Goal: Complete application form

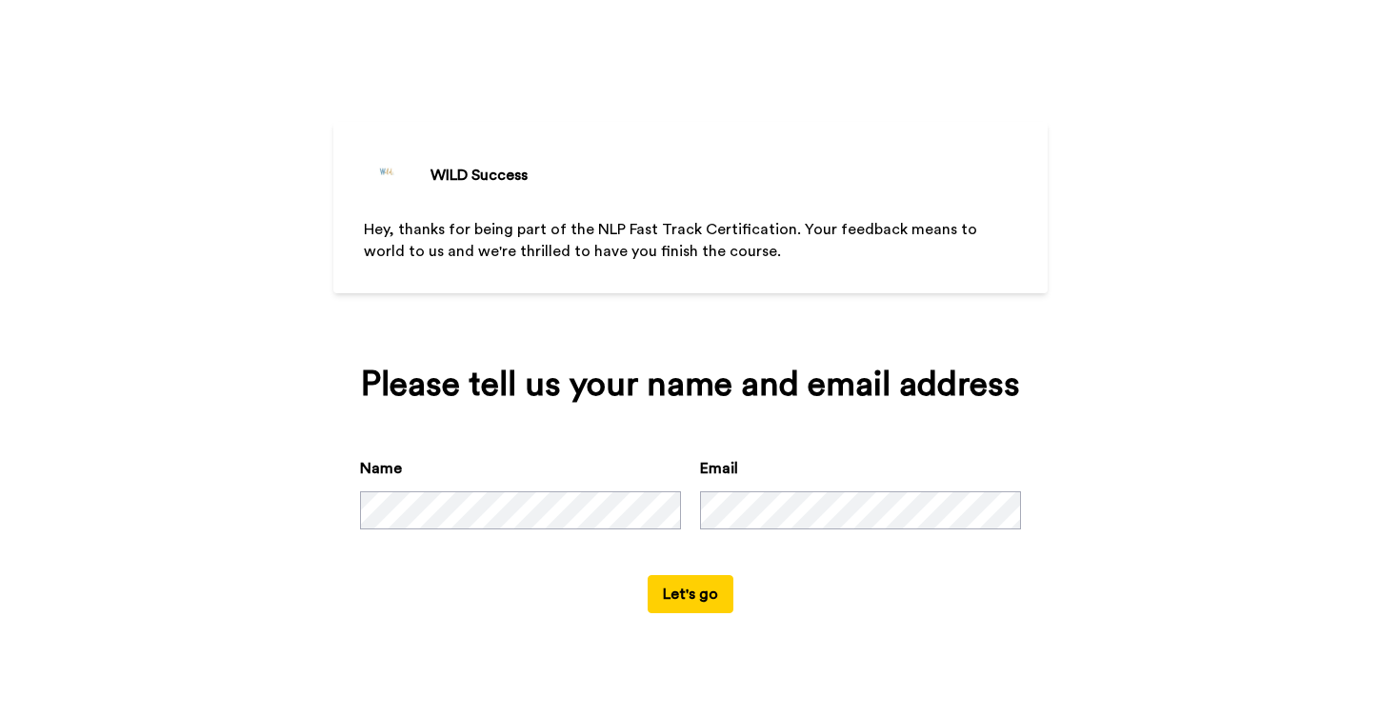
click at [677, 614] on button "Let's go" at bounding box center [691, 594] width 86 height 38
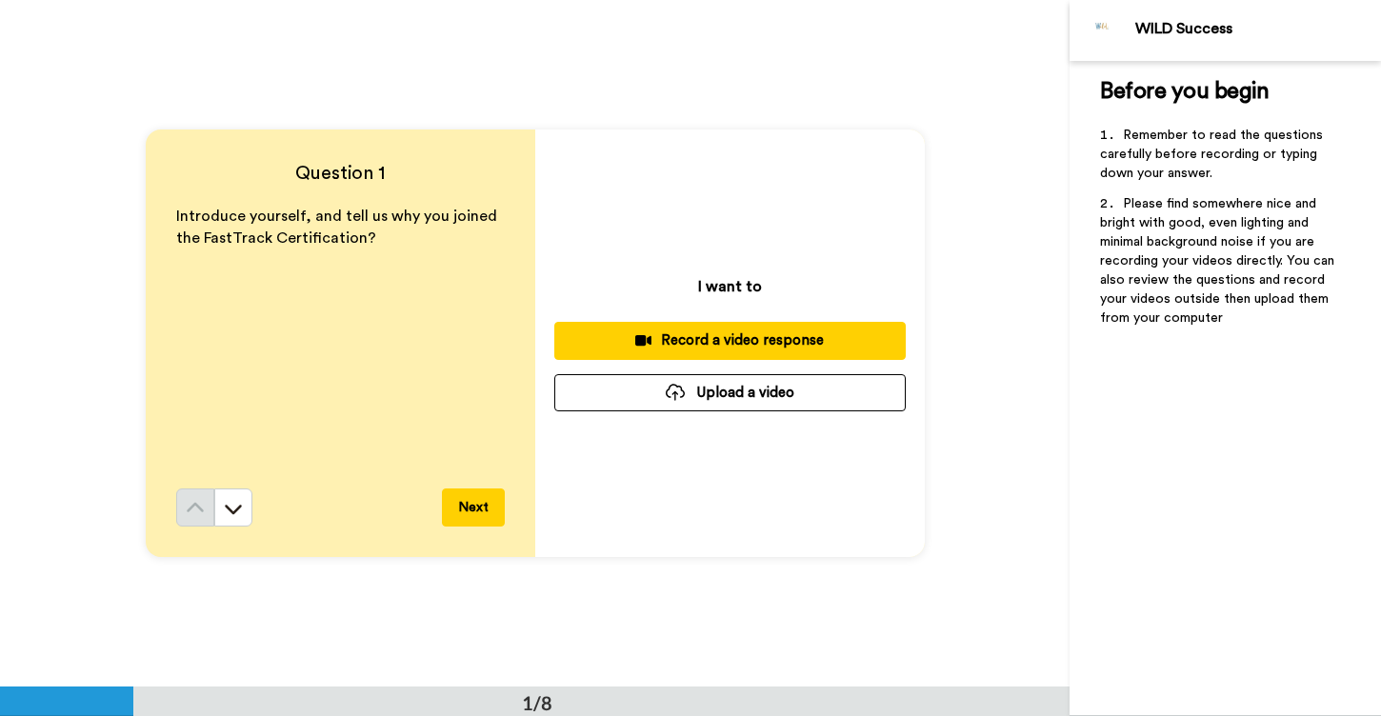
click at [722, 341] on div "Record a video response" at bounding box center [730, 341] width 321 height 20
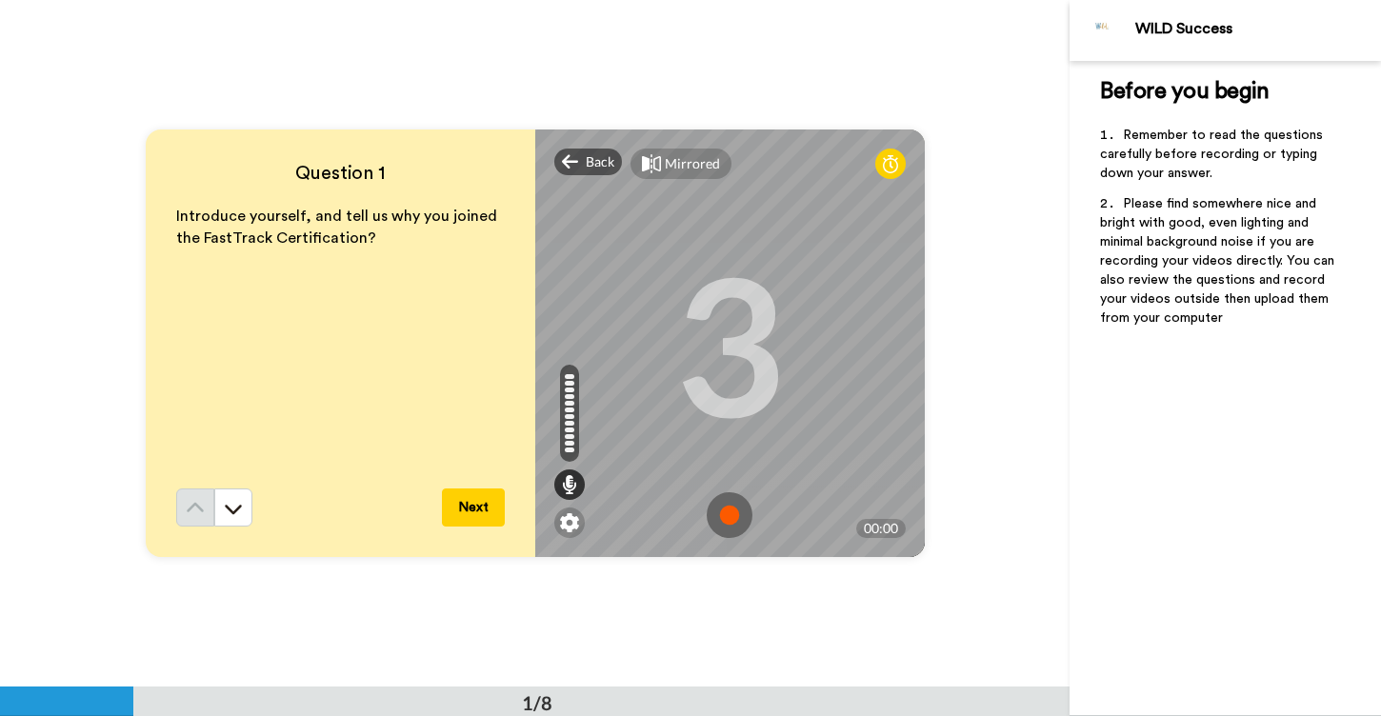
click at [729, 518] on img at bounding box center [730, 516] width 46 height 46
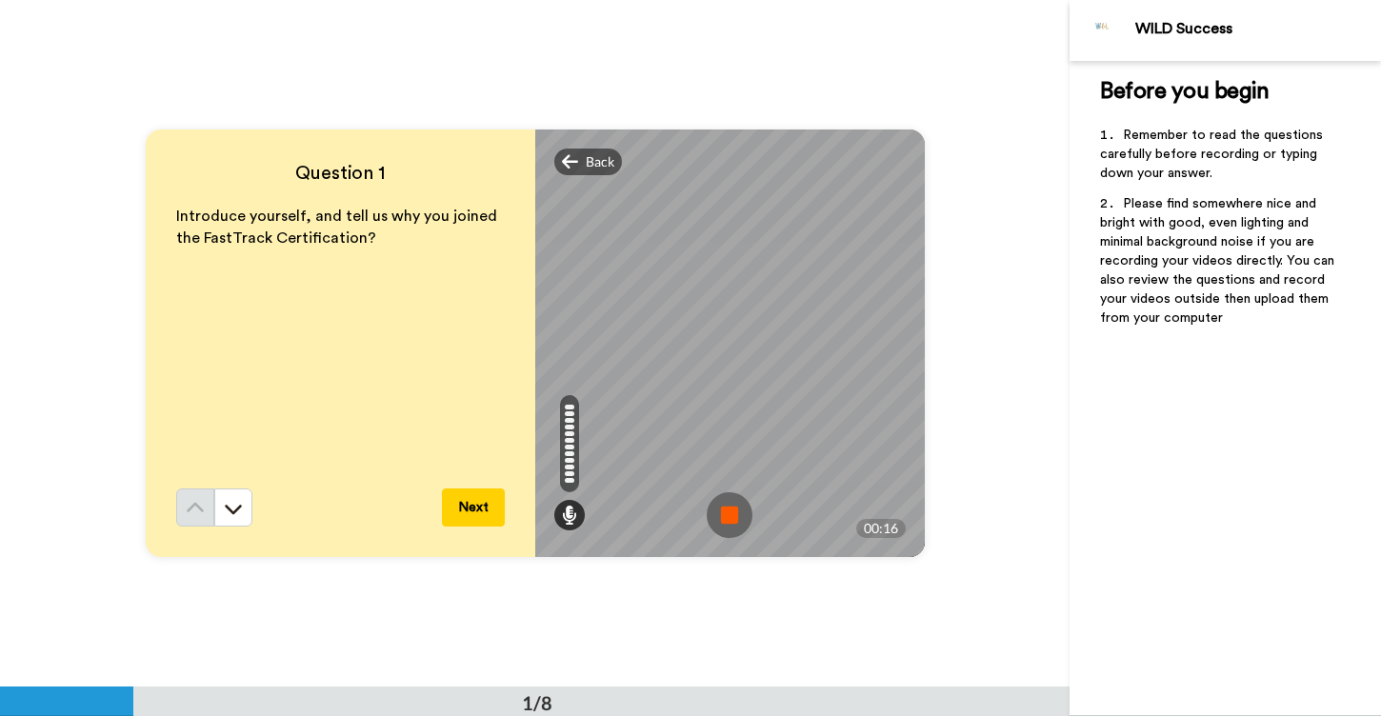
click at [729, 518] on img at bounding box center [730, 516] width 46 height 46
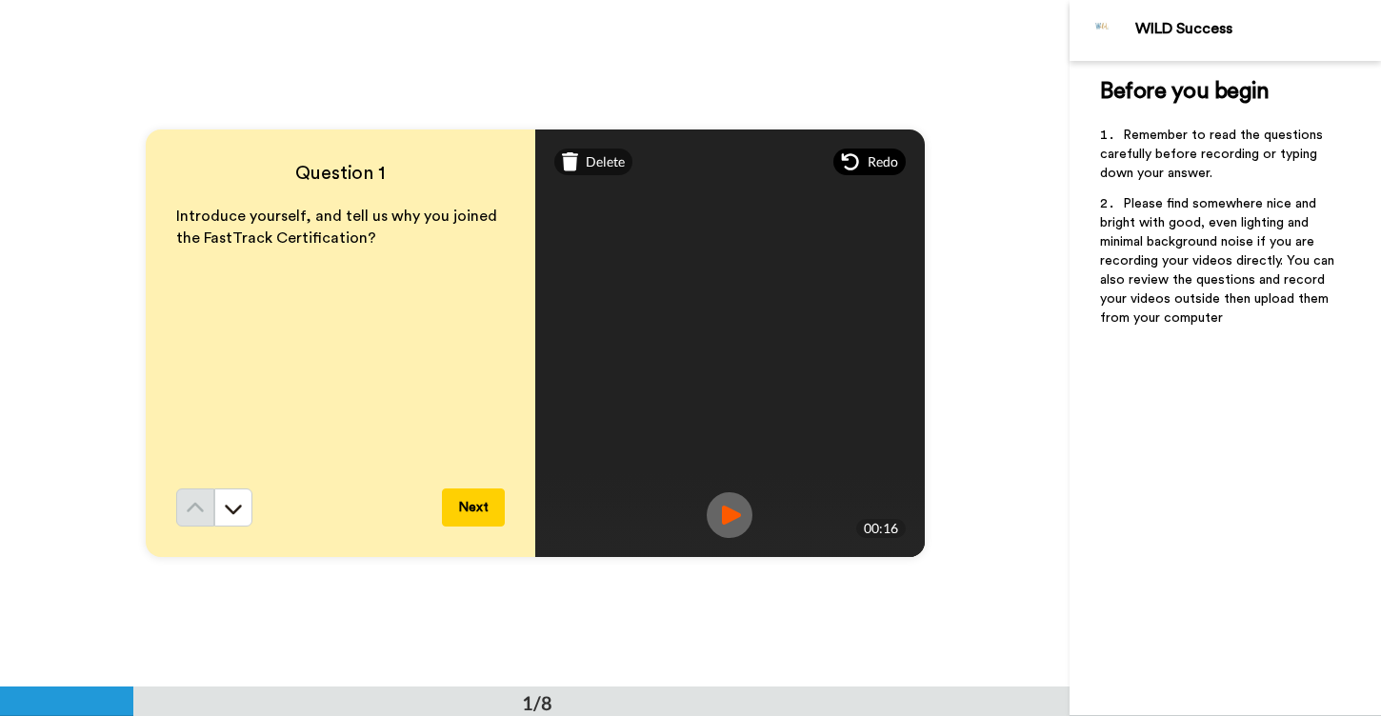
click at [896, 167] on span "Redo" at bounding box center [883, 161] width 30 height 19
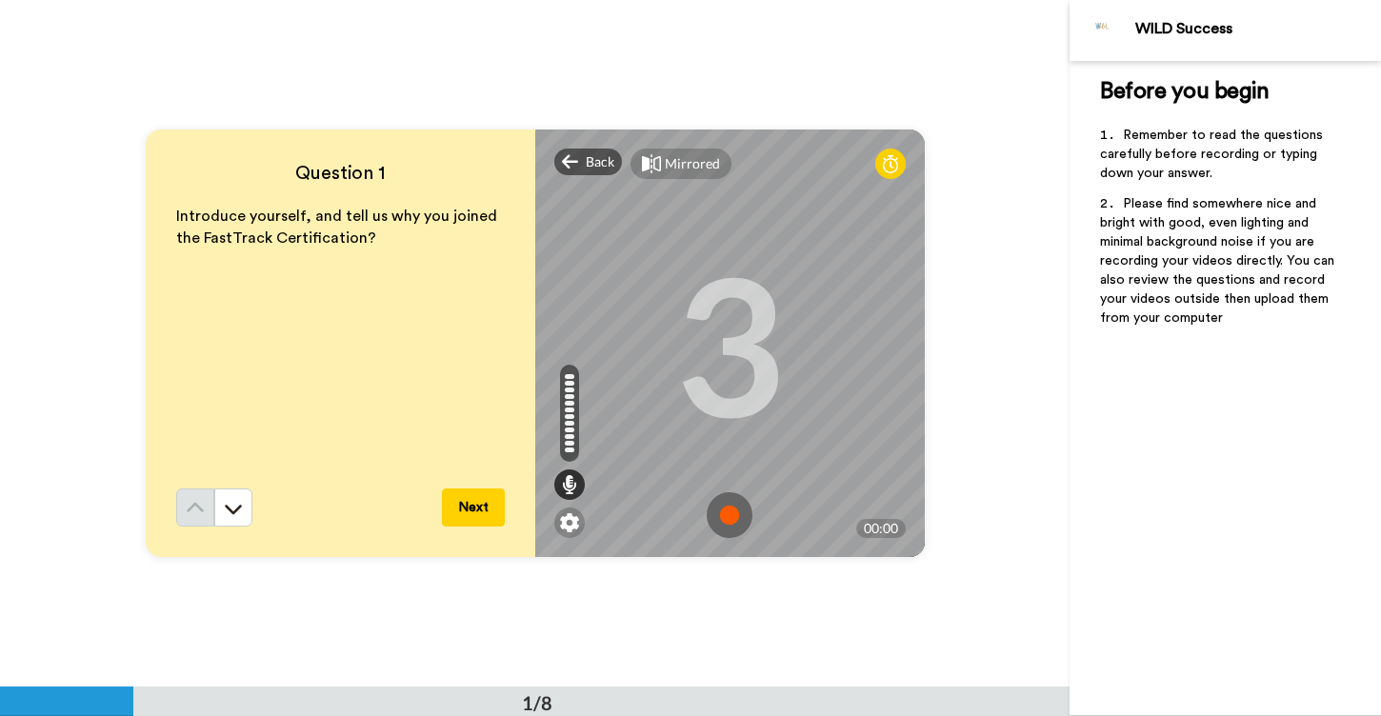
click at [731, 509] on img at bounding box center [730, 516] width 46 height 46
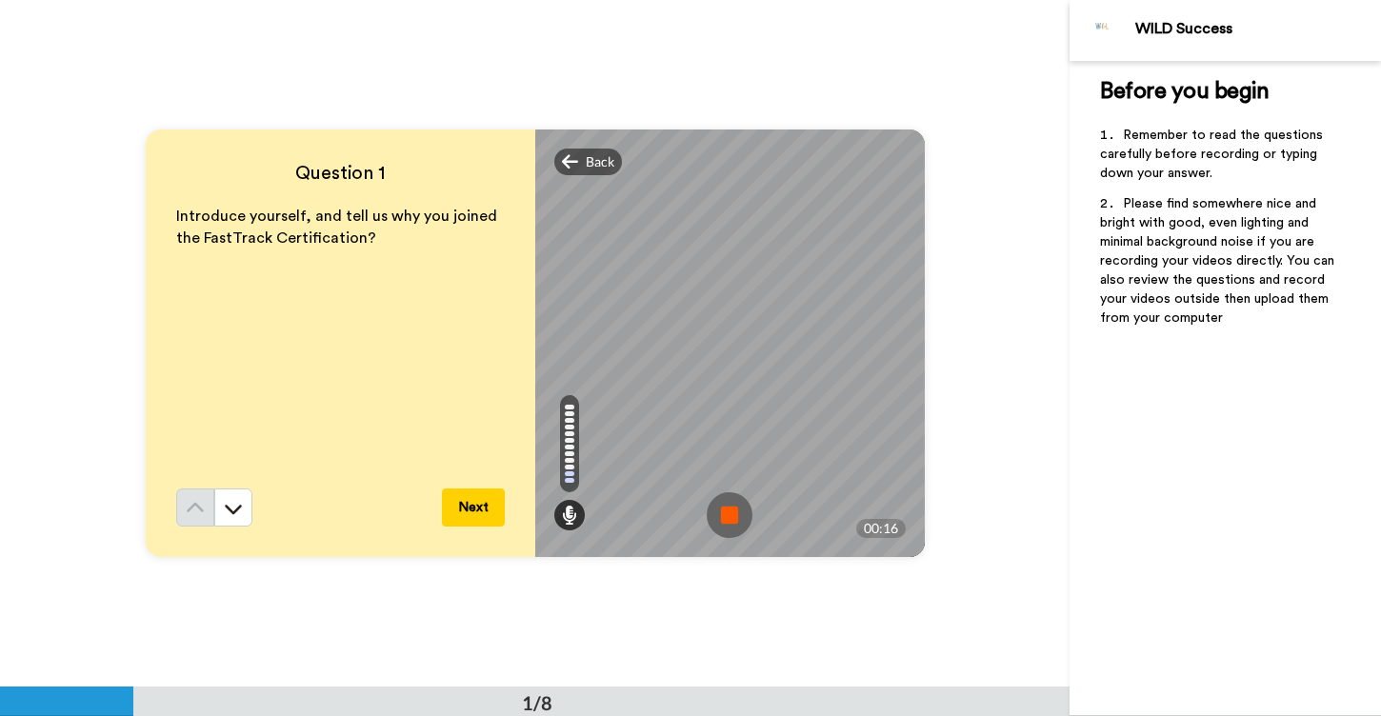
click at [731, 509] on img at bounding box center [730, 516] width 46 height 46
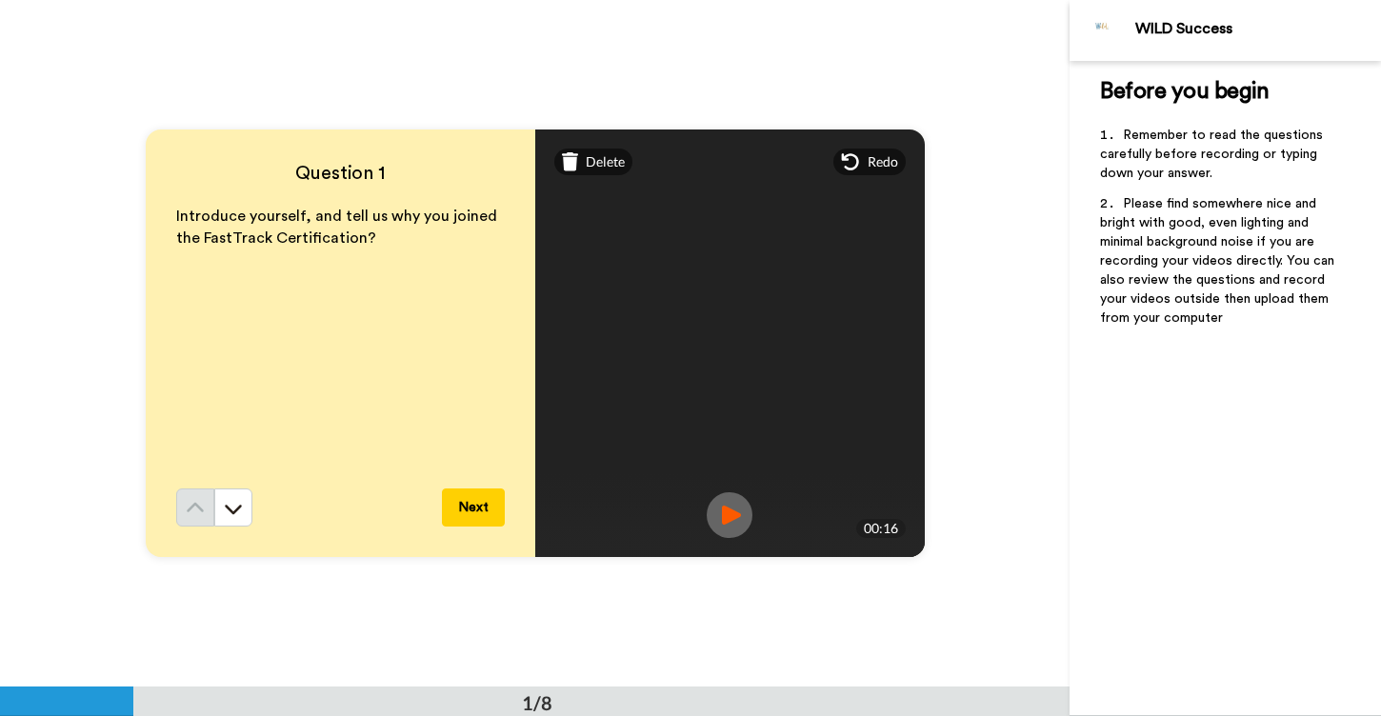
click at [475, 506] on button "Next" at bounding box center [473, 508] width 63 height 38
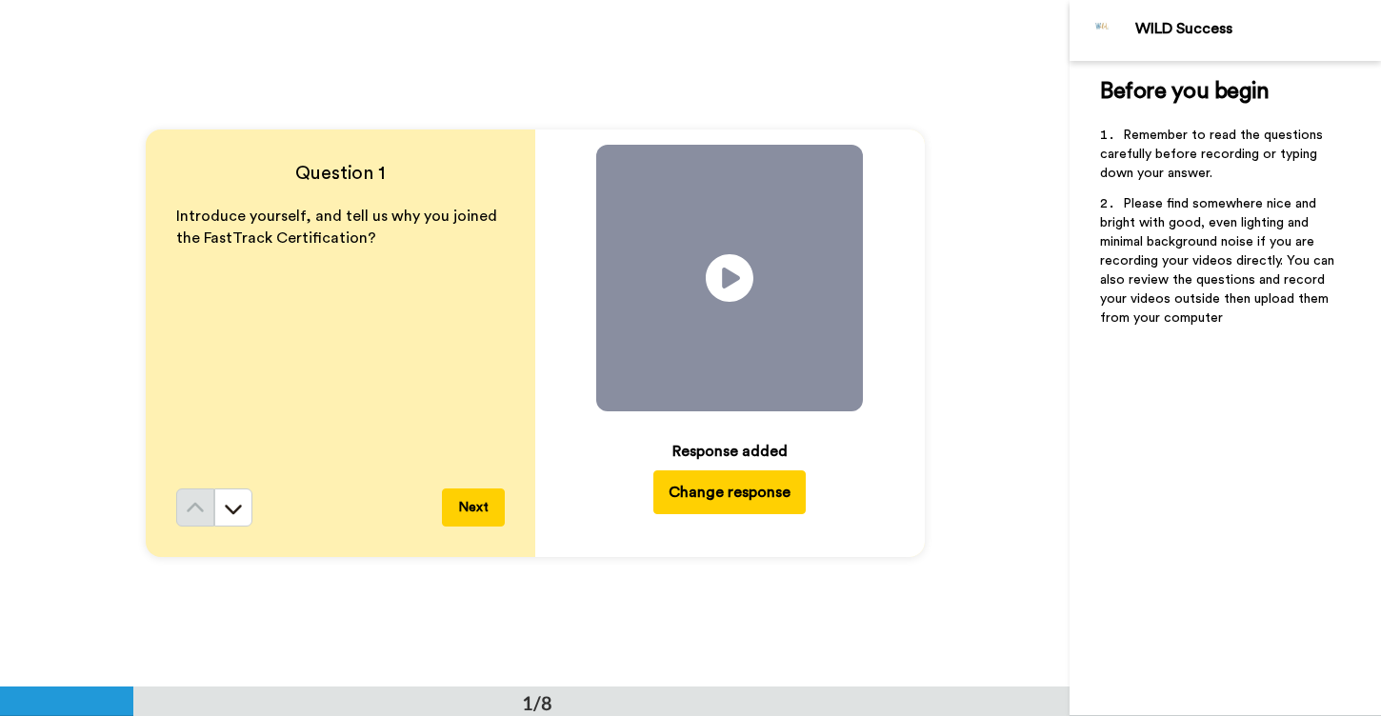
scroll to position [688, 0]
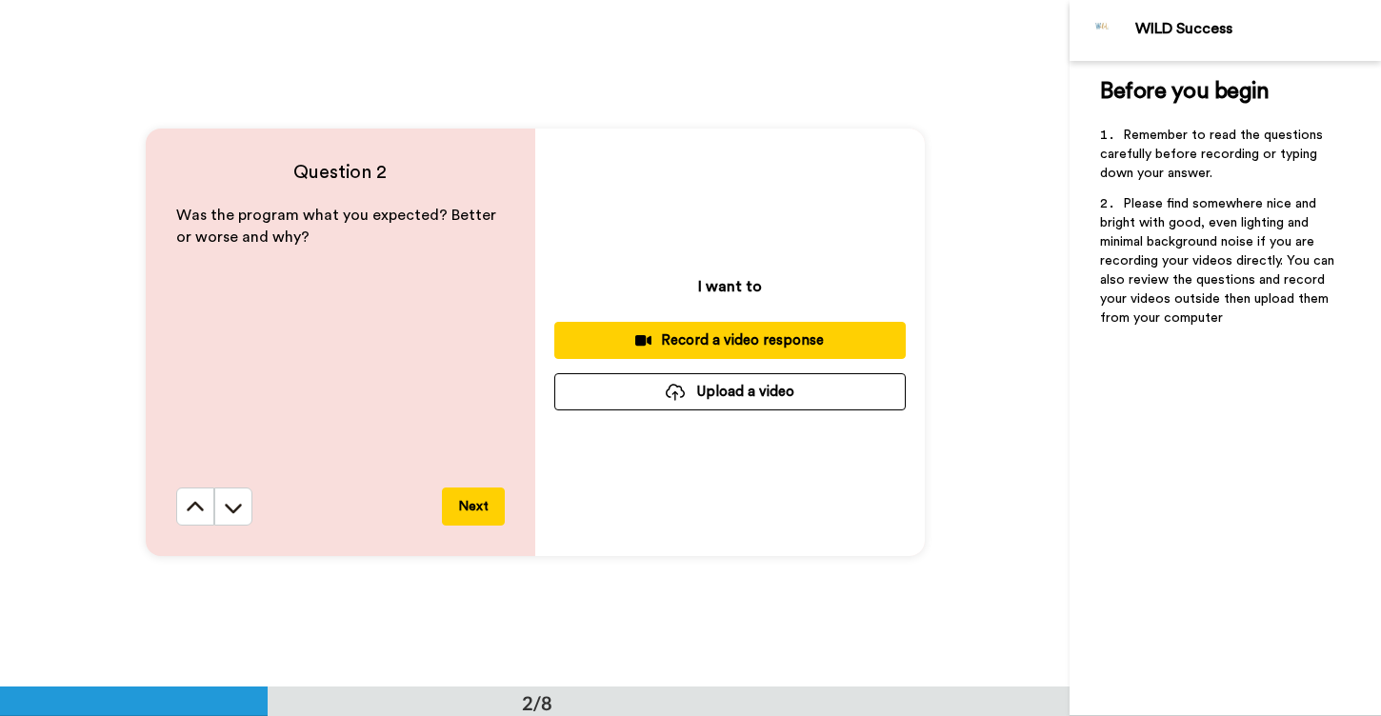
click at [701, 335] on div "Record a video response" at bounding box center [730, 341] width 321 height 20
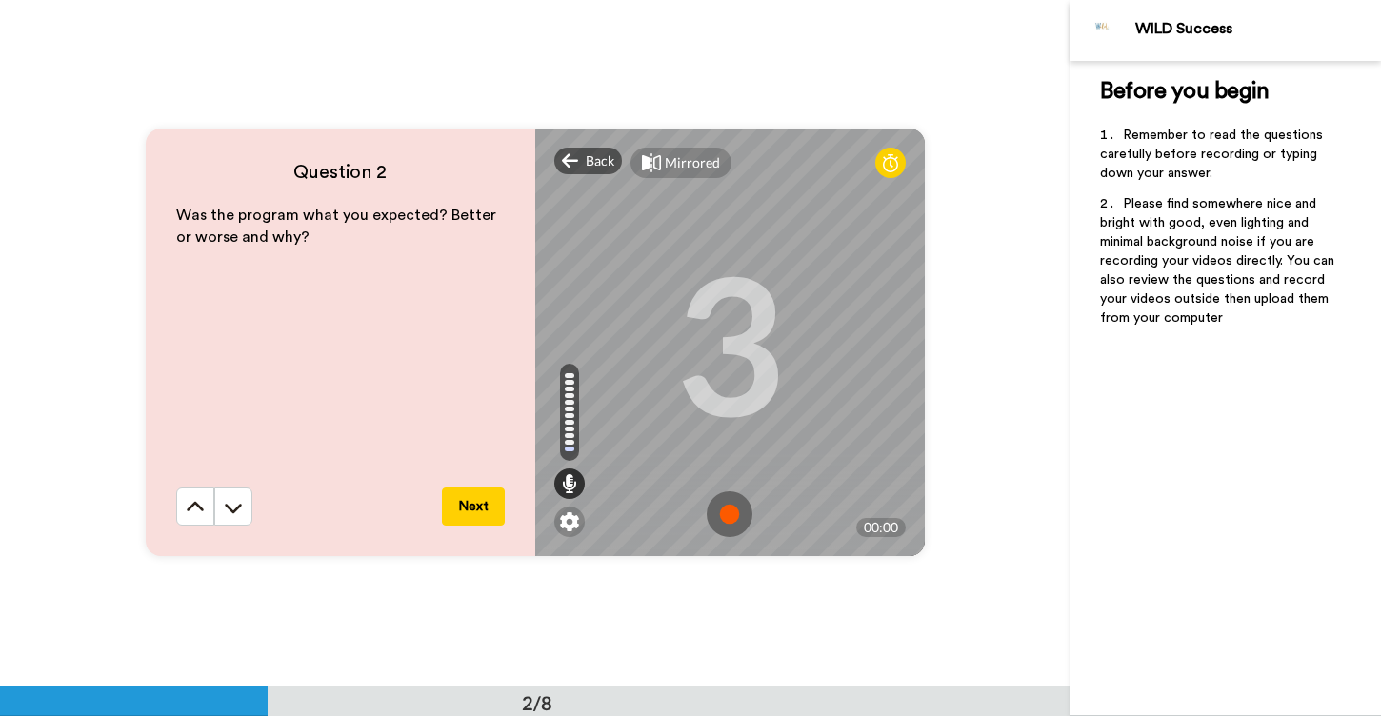
click at [729, 516] on img at bounding box center [730, 515] width 46 height 46
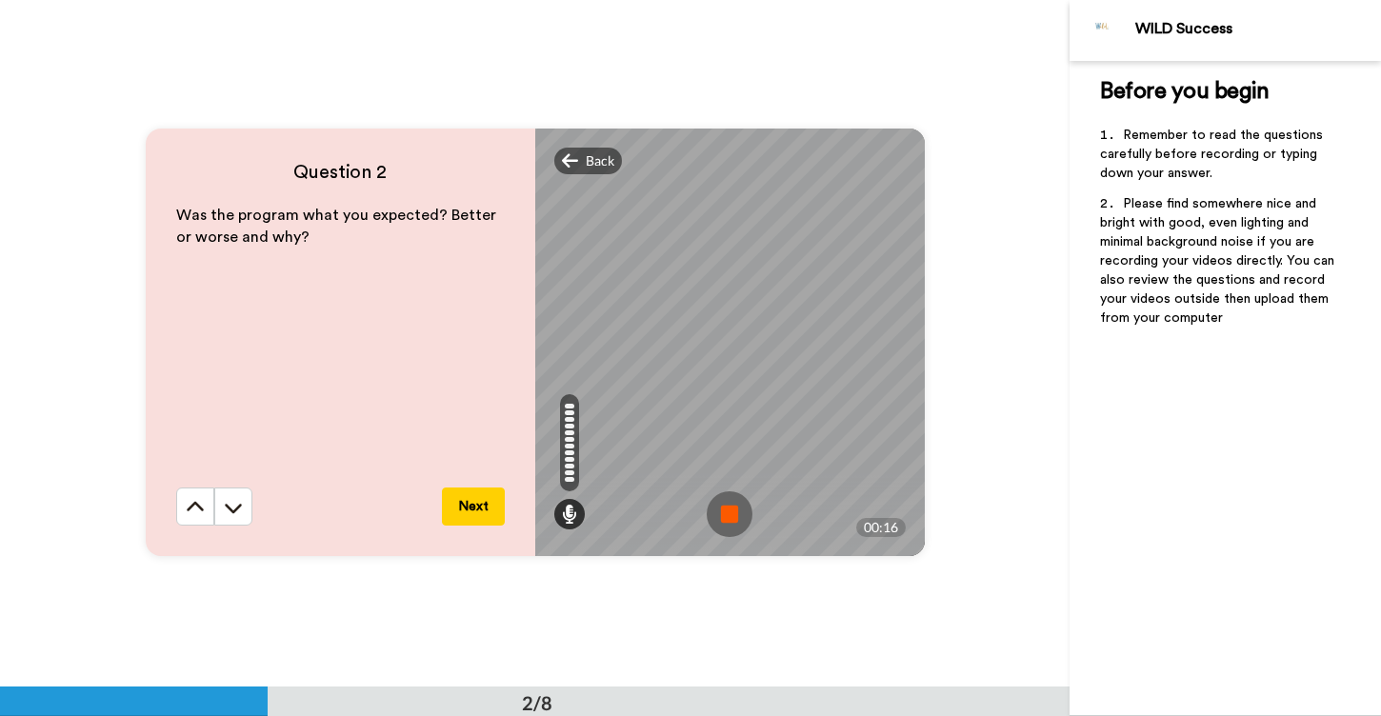
click at [729, 516] on img at bounding box center [730, 515] width 46 height 46
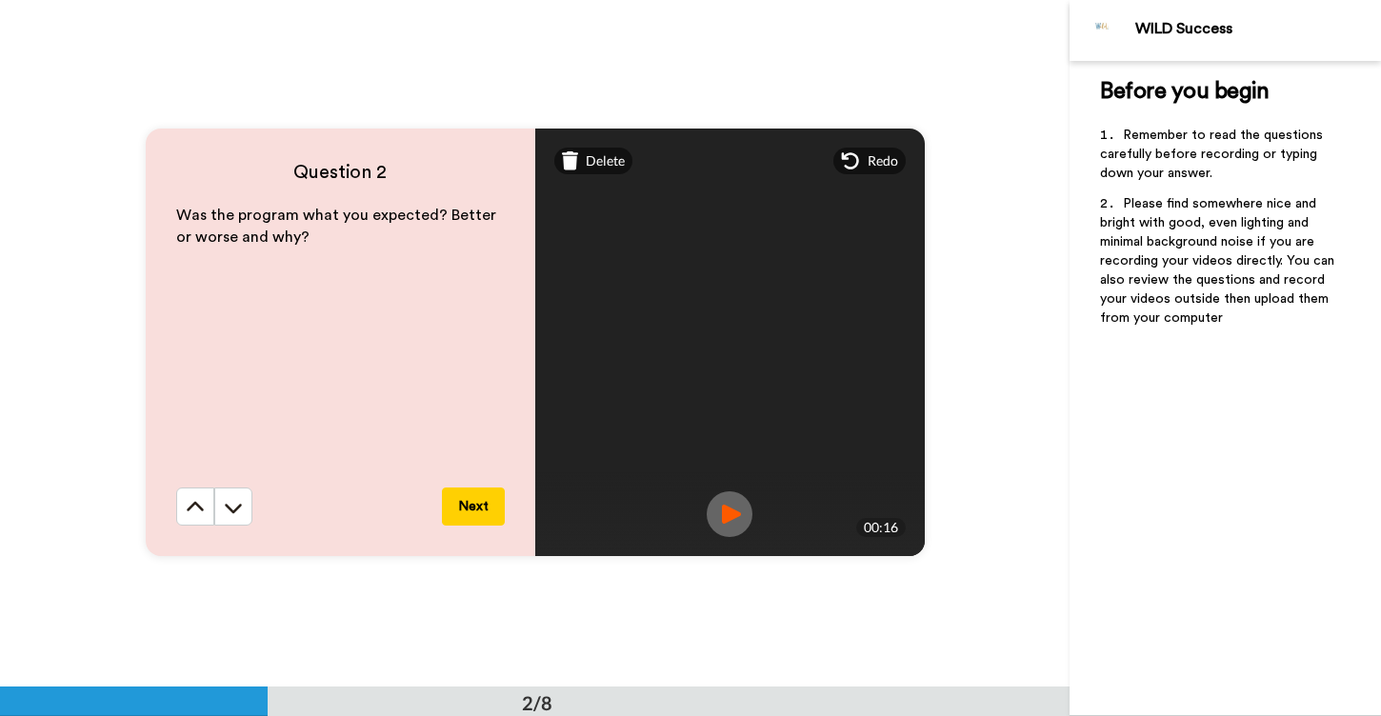
click at [463, 500] on button "Next" at bounding box center [473, 507] width 63 height 38
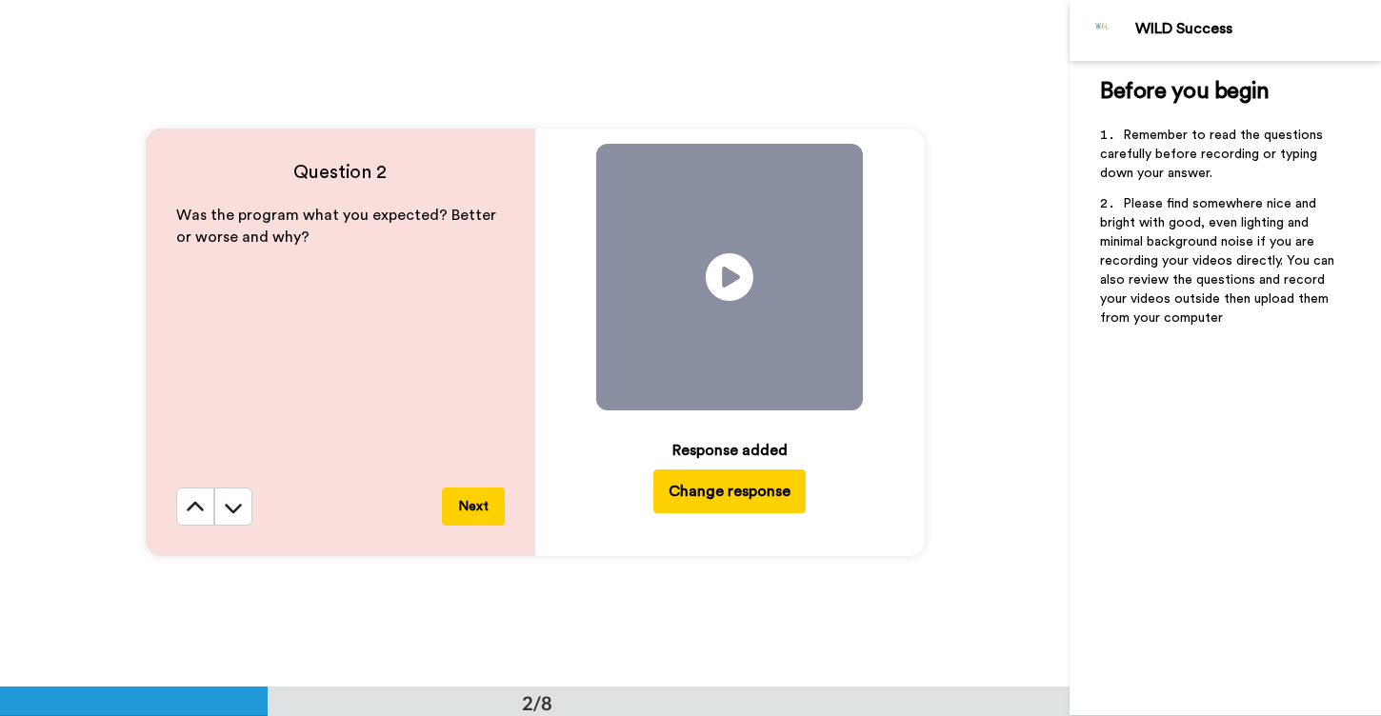
scroll to position [1375, 0]
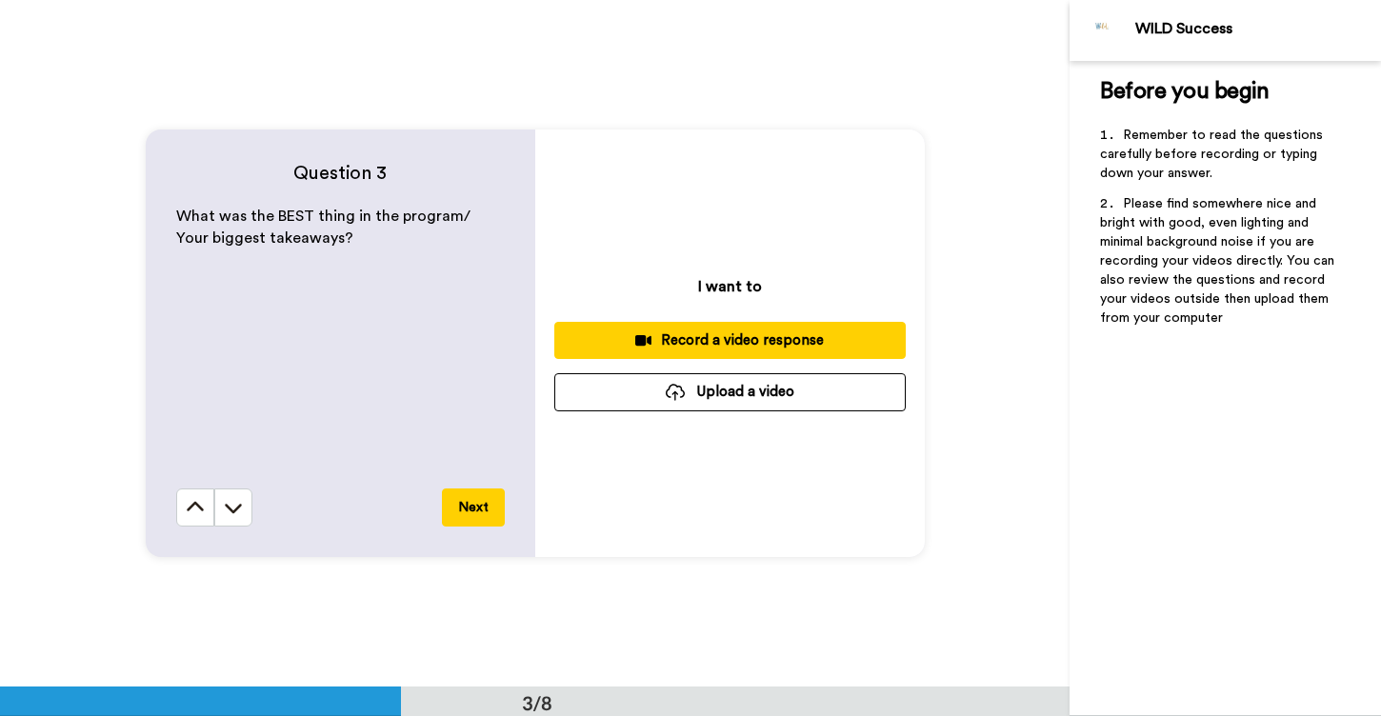
click at [727, 338] on div "Record a video response" at bounding box center [730, 341] width 321 height 20
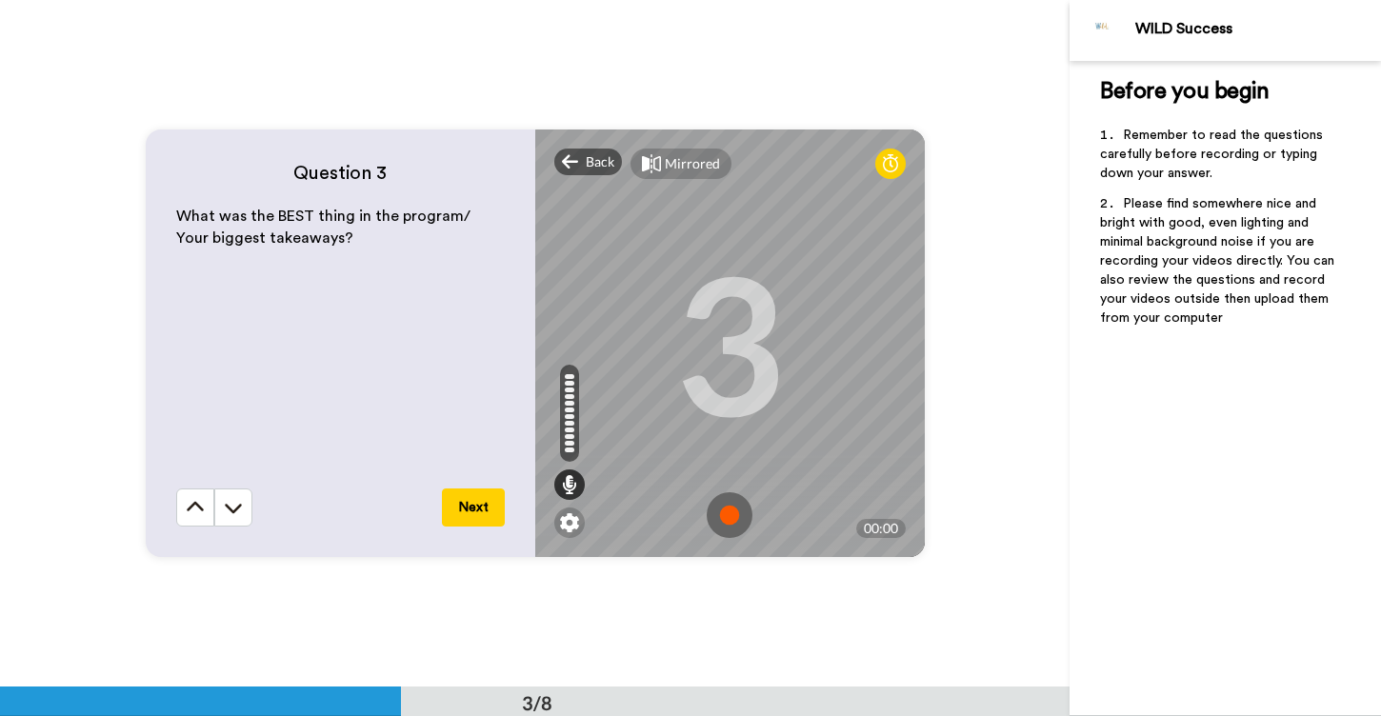
click at [725, 518] on img at bounding box center [730, 516] width 46 height 46
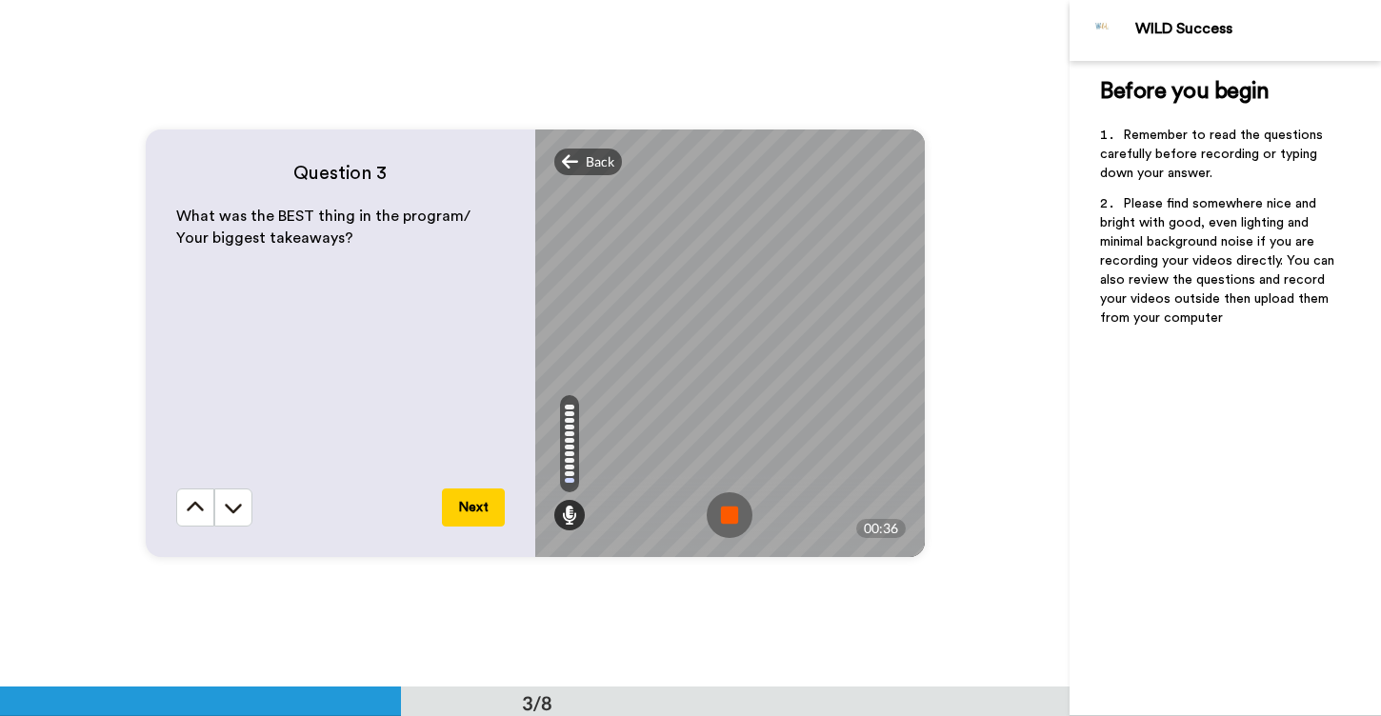
click at [726, 518] on img at bounding box center [730, 516] width 46 height 46
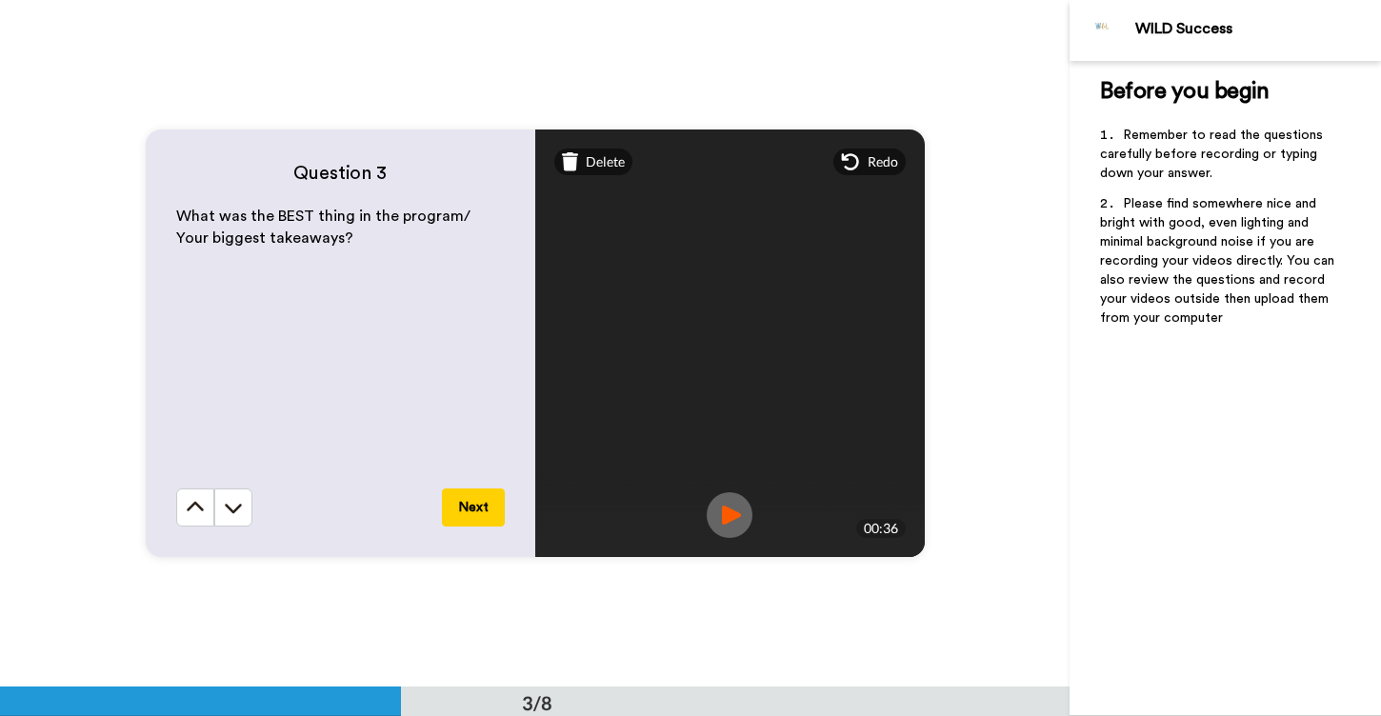
click at [469, 507] on button "Next" at bounding box center [473, 508] width 63 height 38
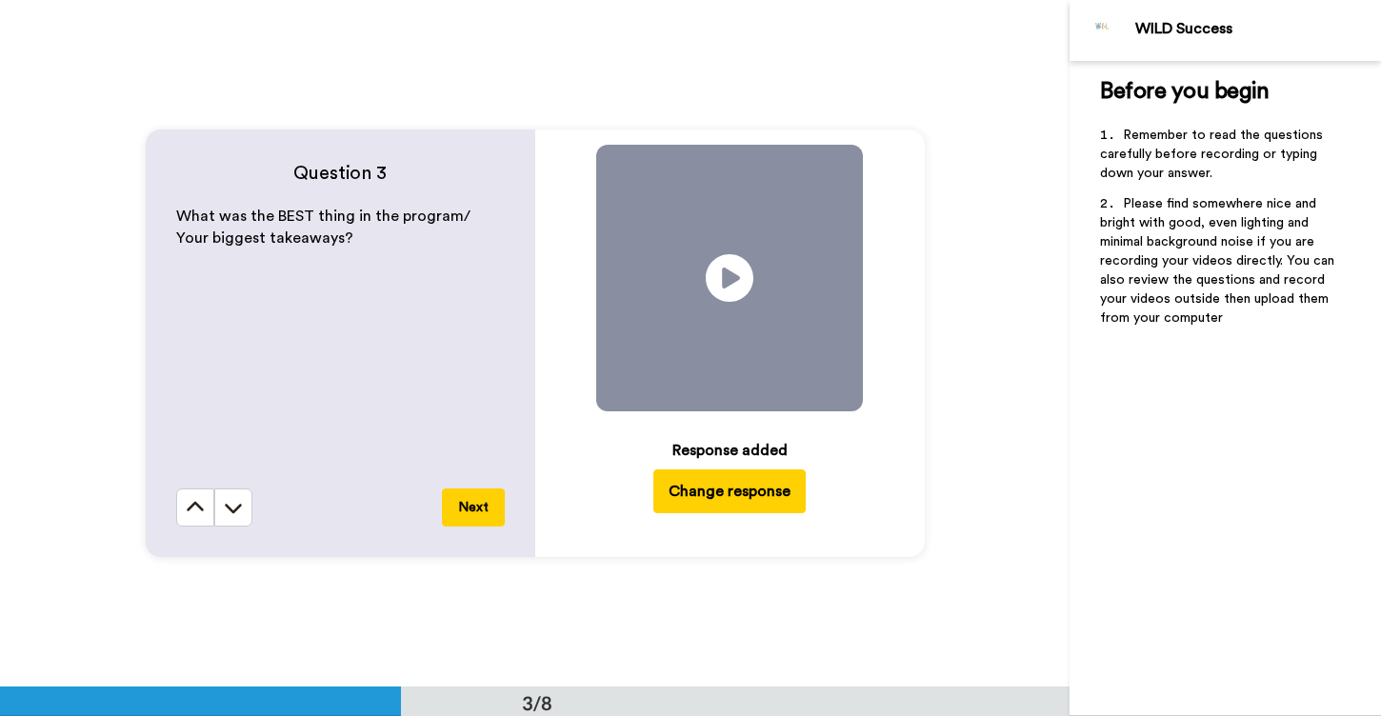
scroll to position [2062, 0]
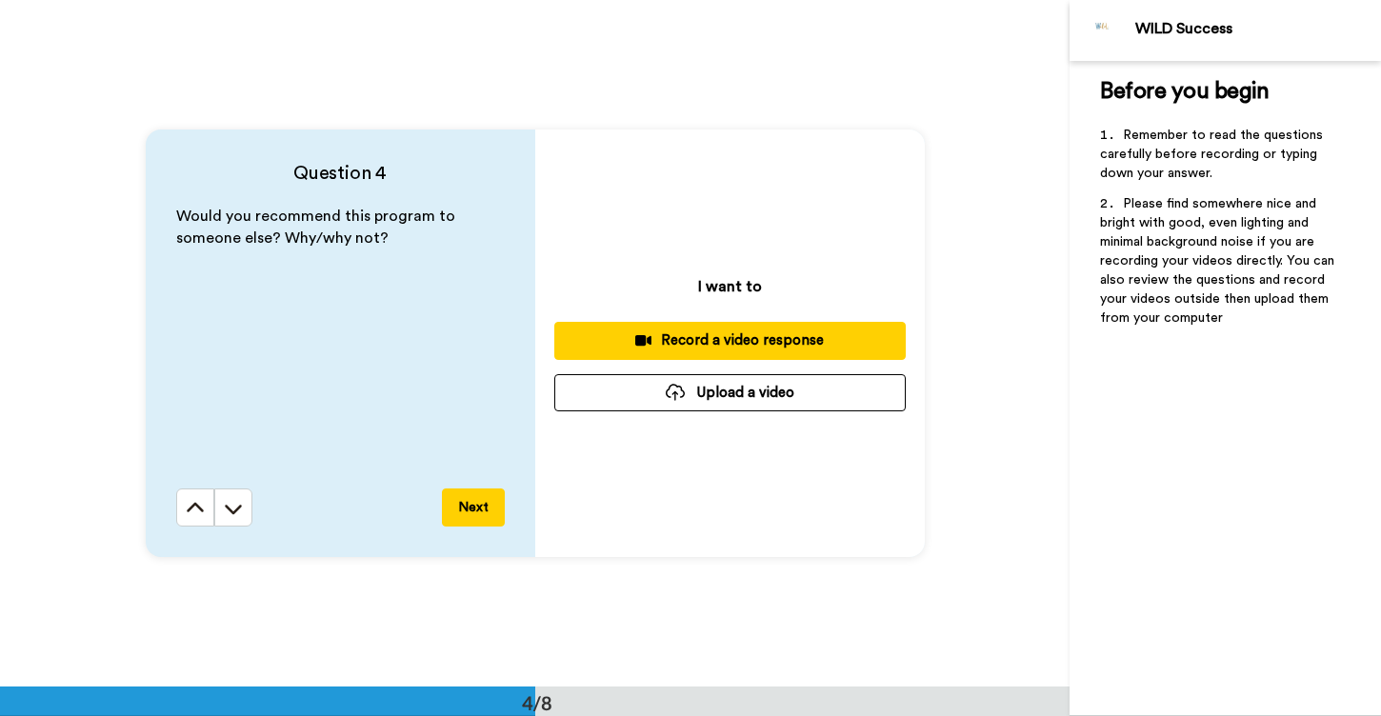
click at [693, 345] on div "Record a video response" at bounding box center [730, 341] width 321 height 20
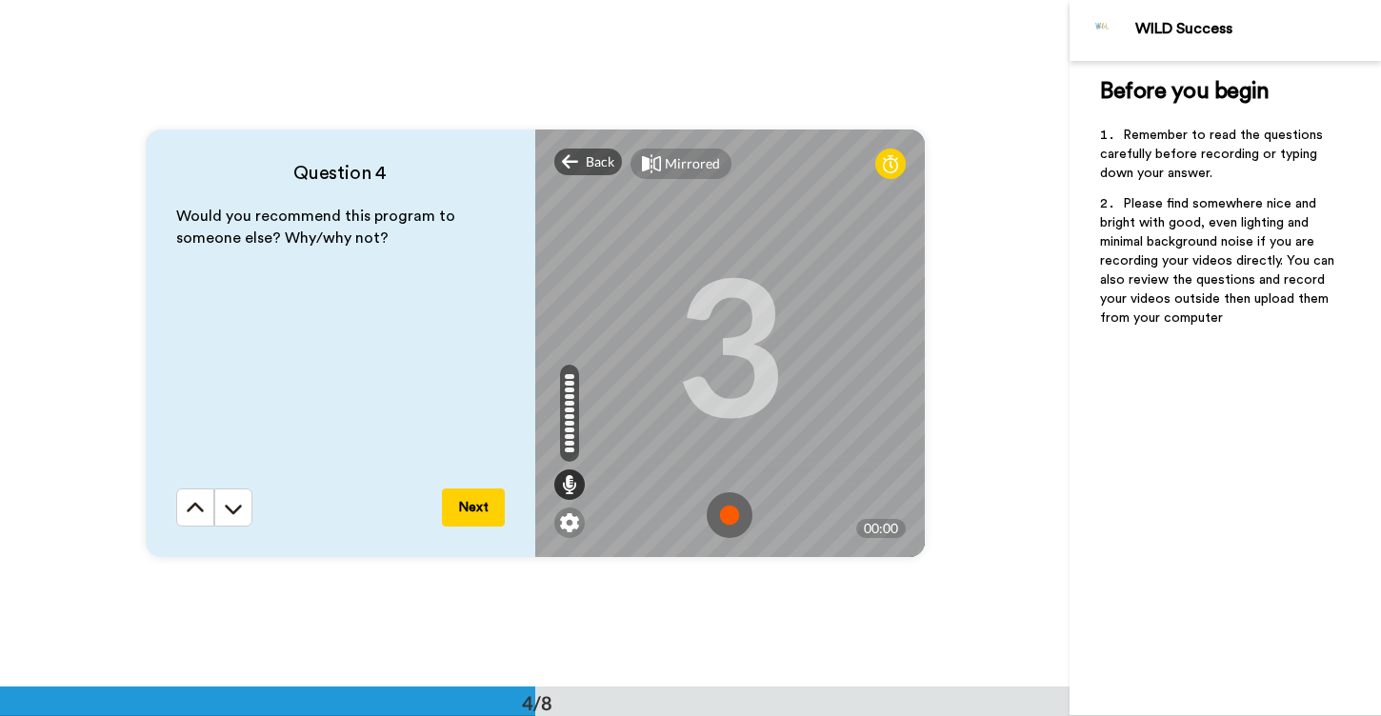
click at [734, 507] on img at bounding box center [730, 516] width 46 height 46
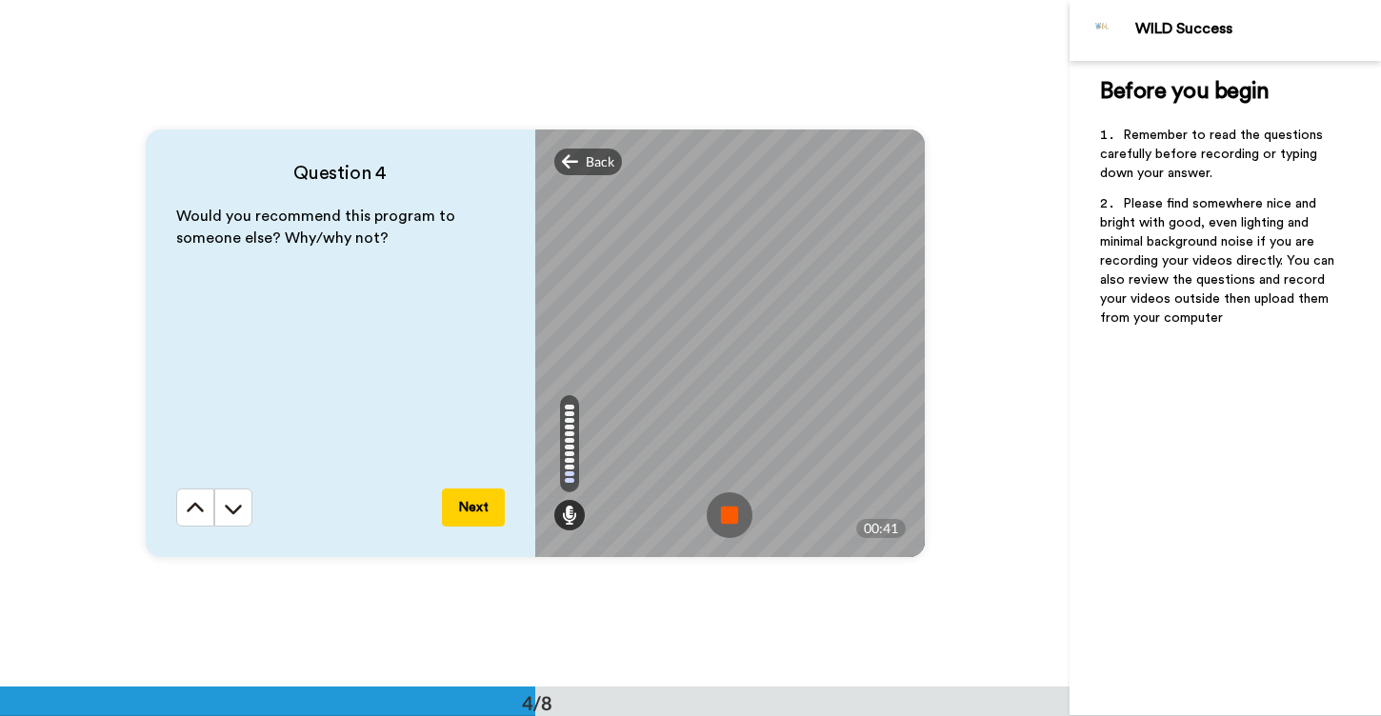
click at [733, 513] on img at bounding box center [730, 516] width 46 height 46
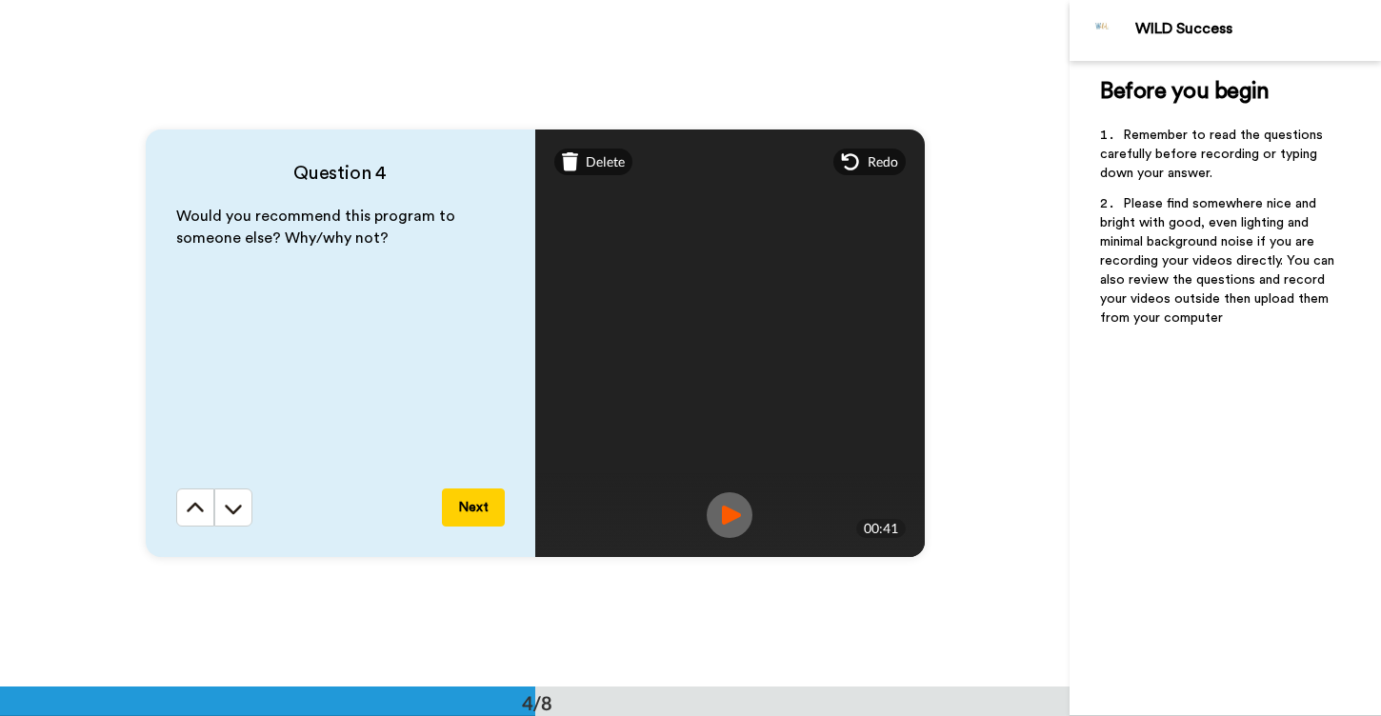
click at [467, 510] on button "Next" at bounding box center [473, 508] width 63 height 38
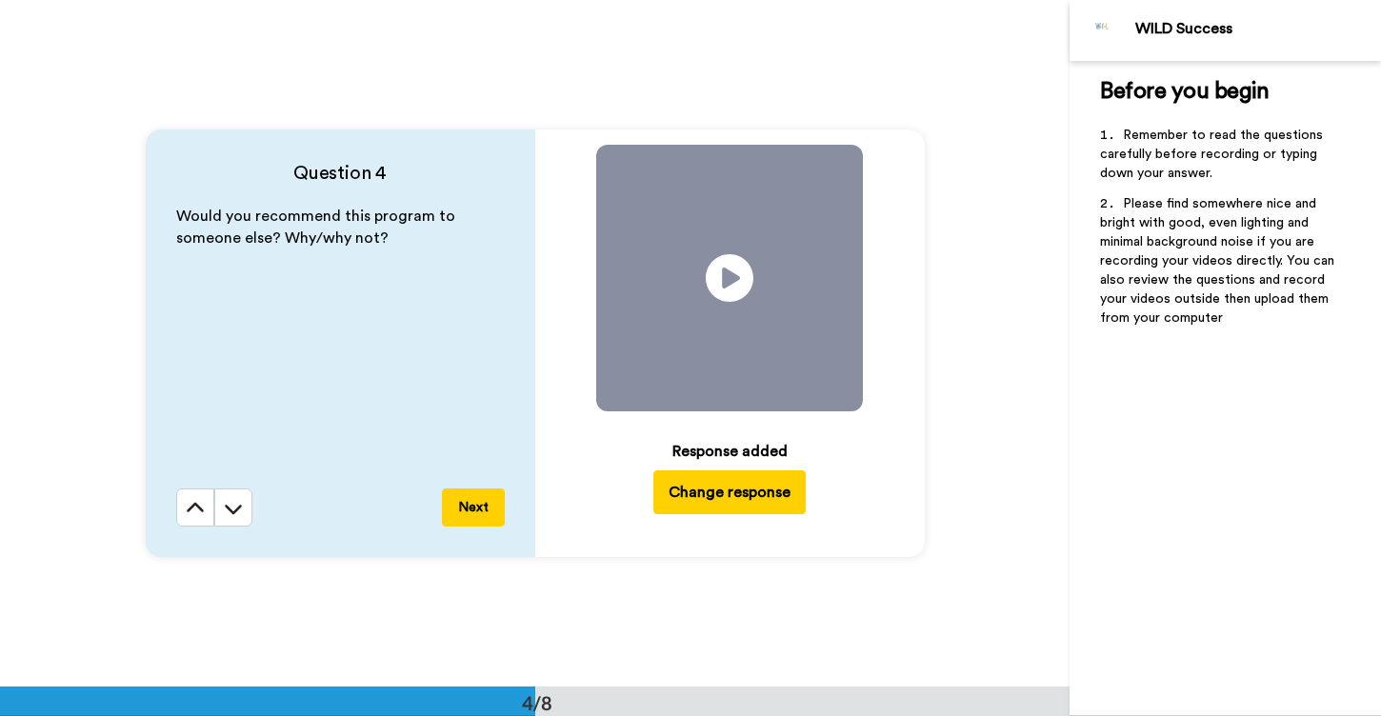
scroll to position [2749, 0]
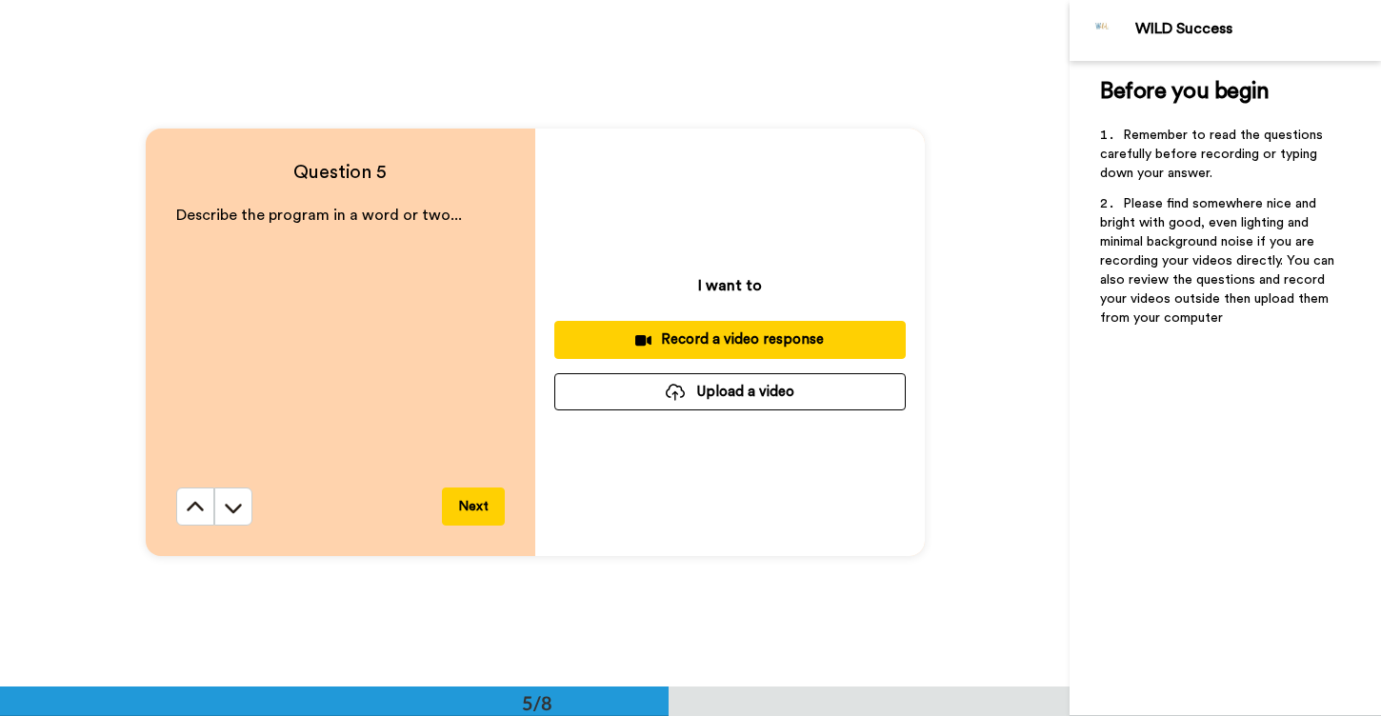
click at [740, 338] on div "Record a video response" at bounding box center [730, 340] width 321 height 20
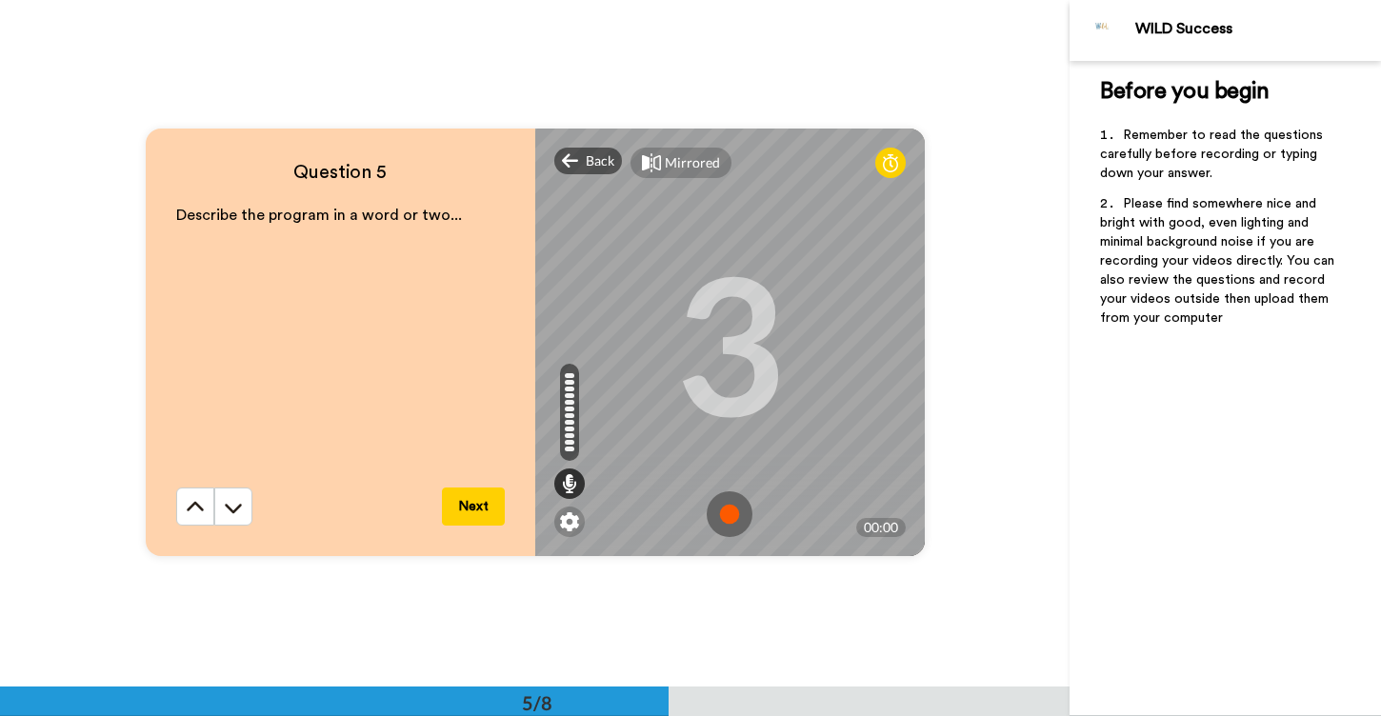
click at [726, 514] on img at bounding box center [730, 515] width 46 height 46
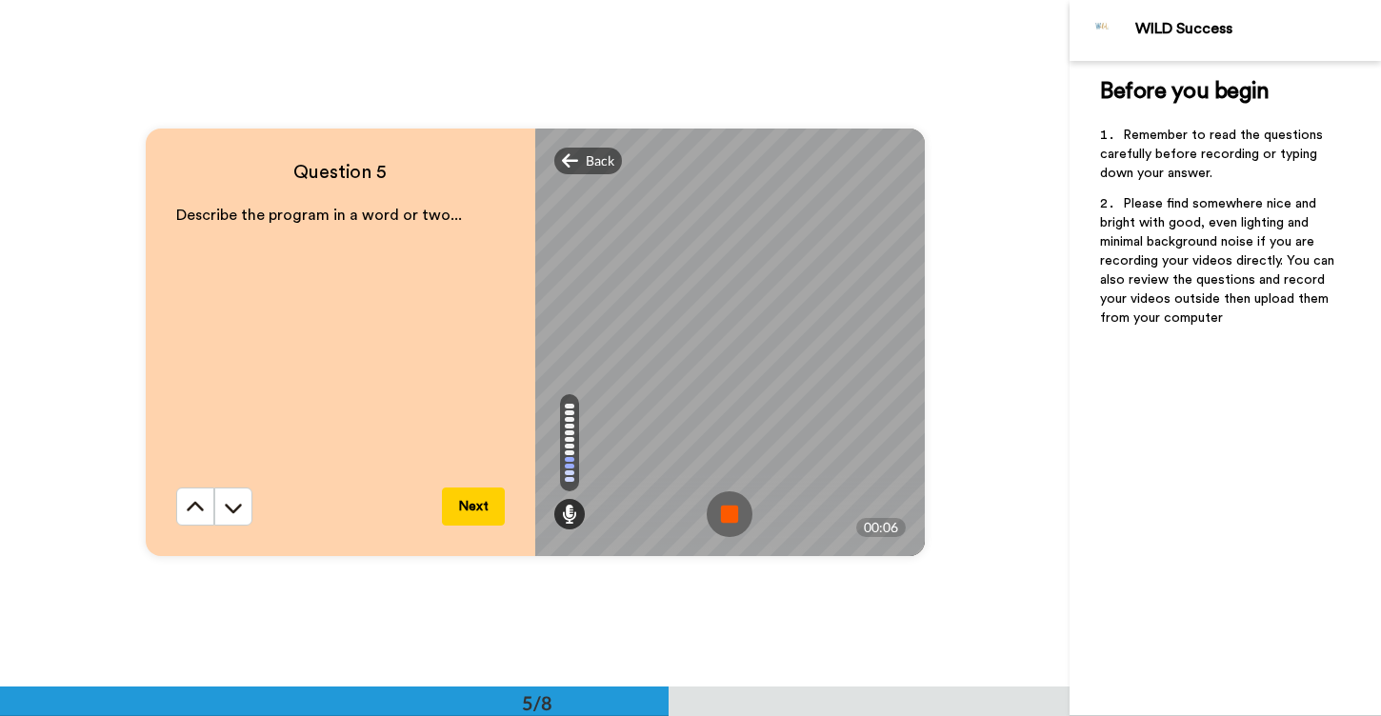
click at [726, 514] on img at bounding box center [730, 515] width 46 height 46
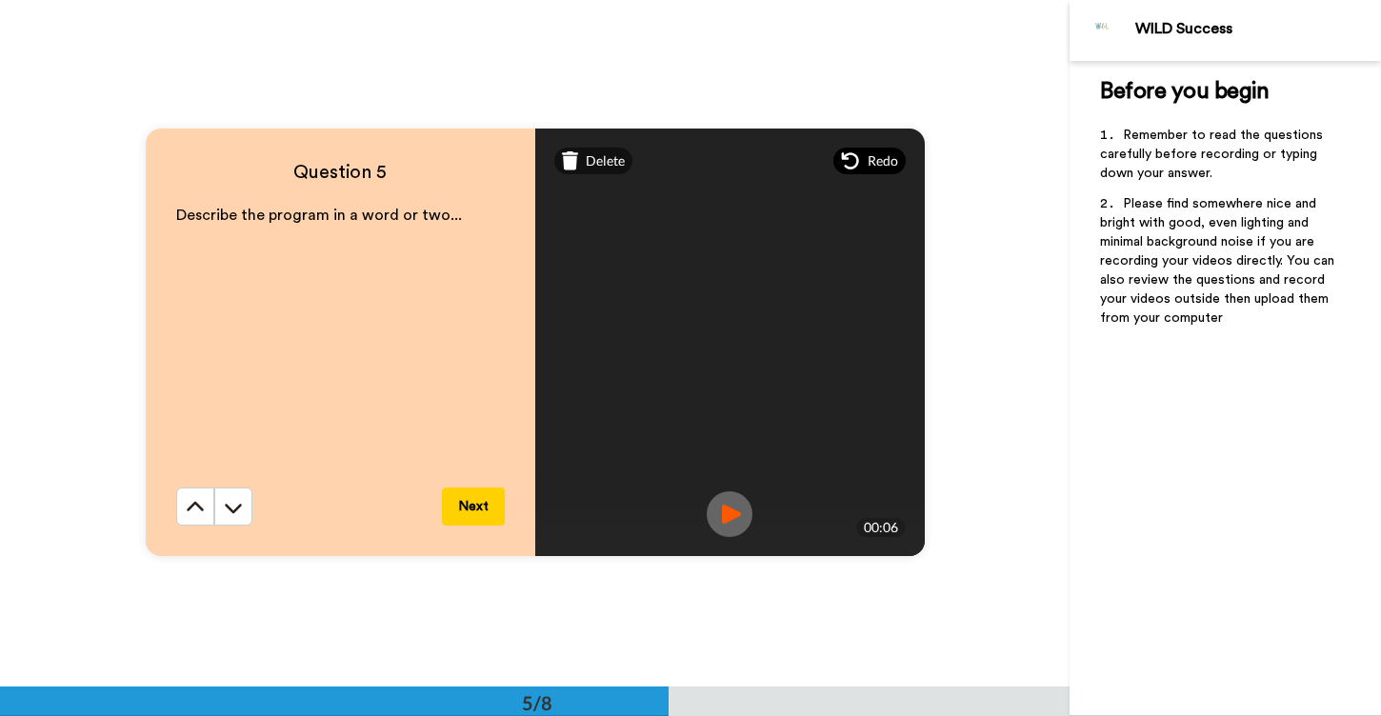
click at [875, 166] on span "Redo" at bounding box center [883, 160] width 30 height 19
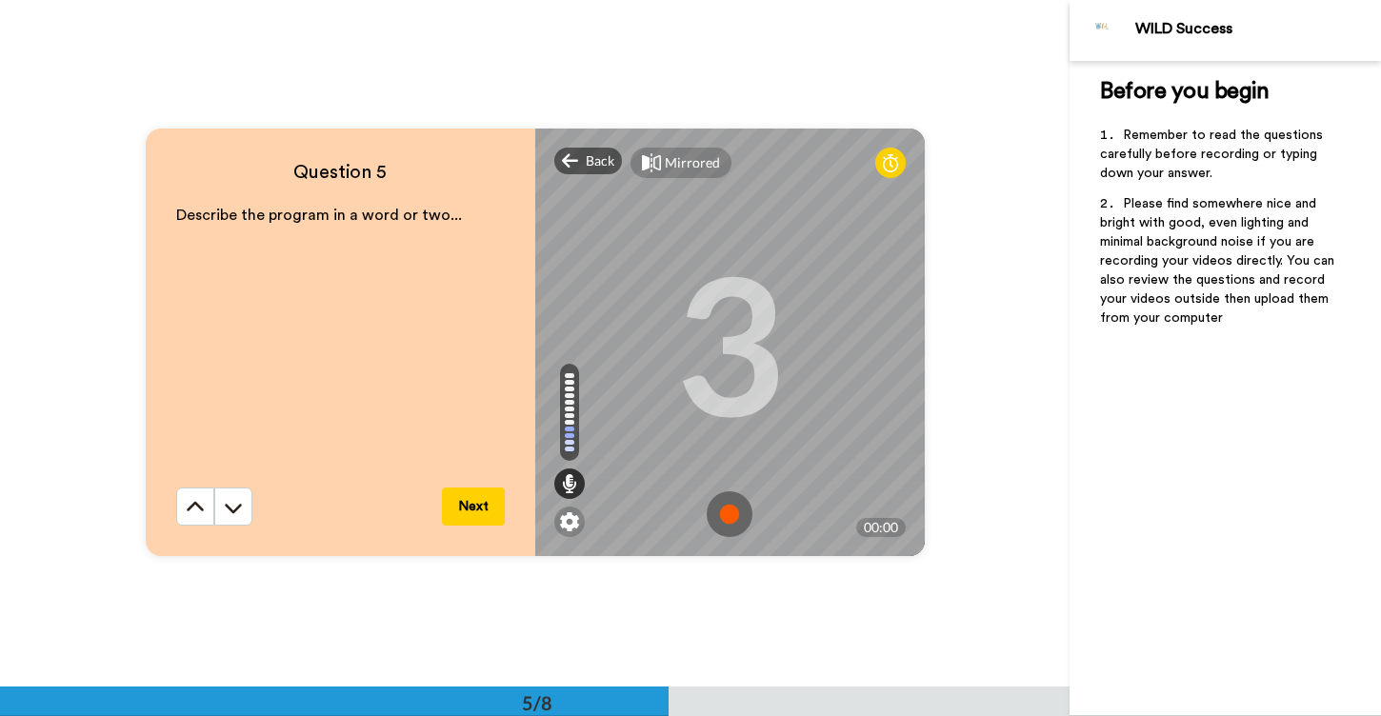
click at [727, 515] on img at bounding box center [730, 515] width 46 height 46
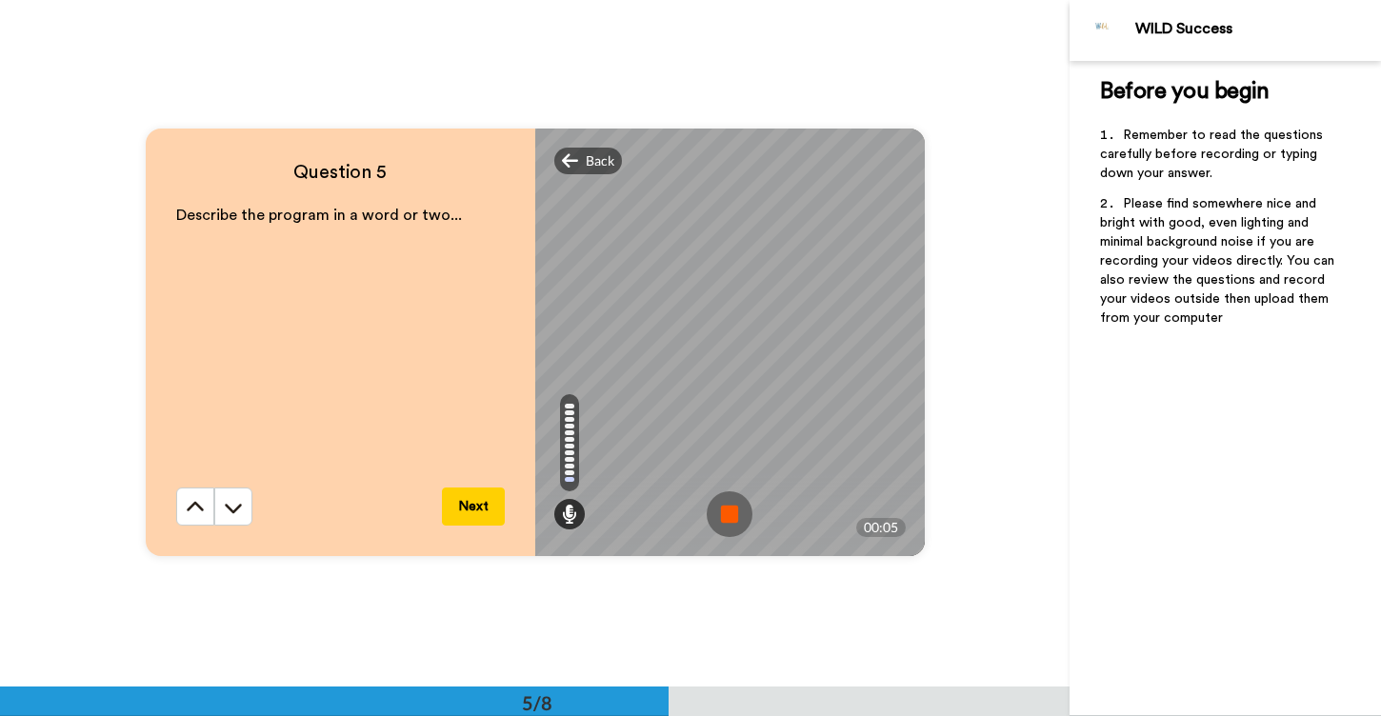
click at [727, 515] on img at bounding box center [730, 515] width 46 height 46
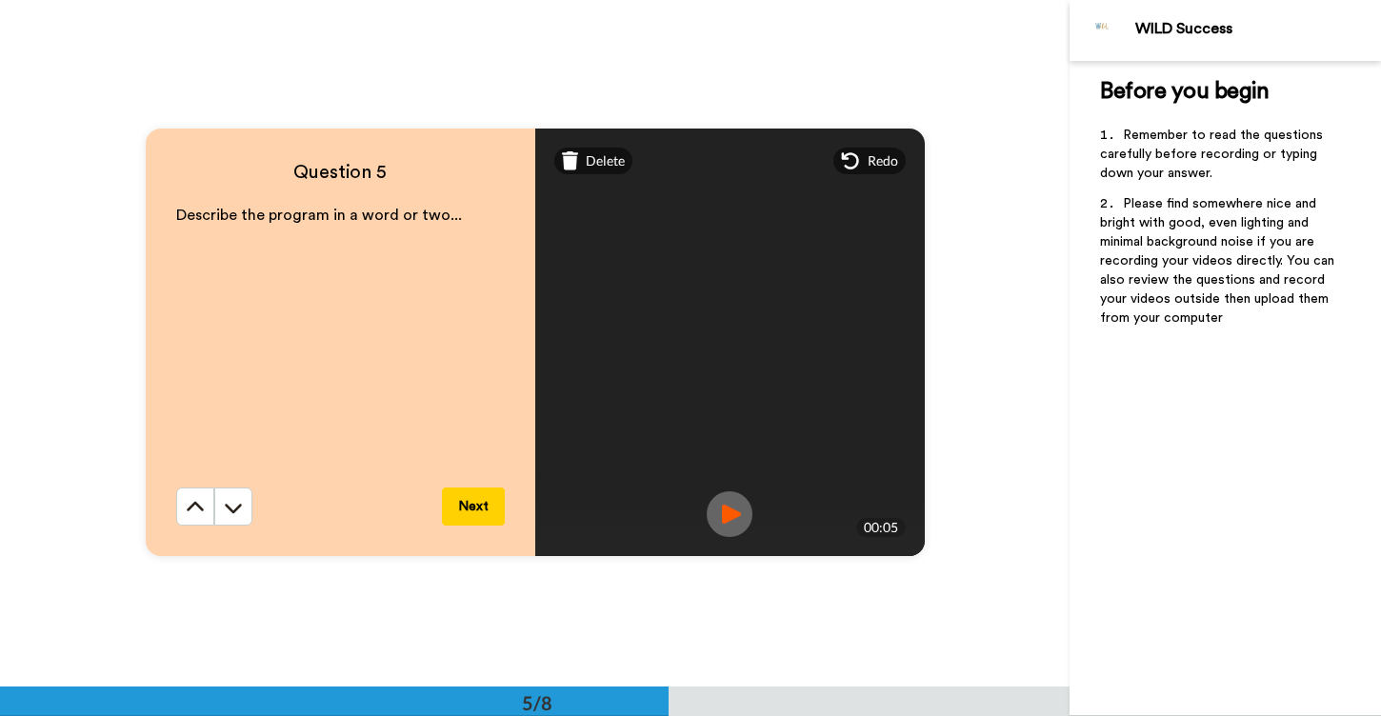
click at [475, 506] on button "Next" at bounding box center [473, 507] width 63 height 38
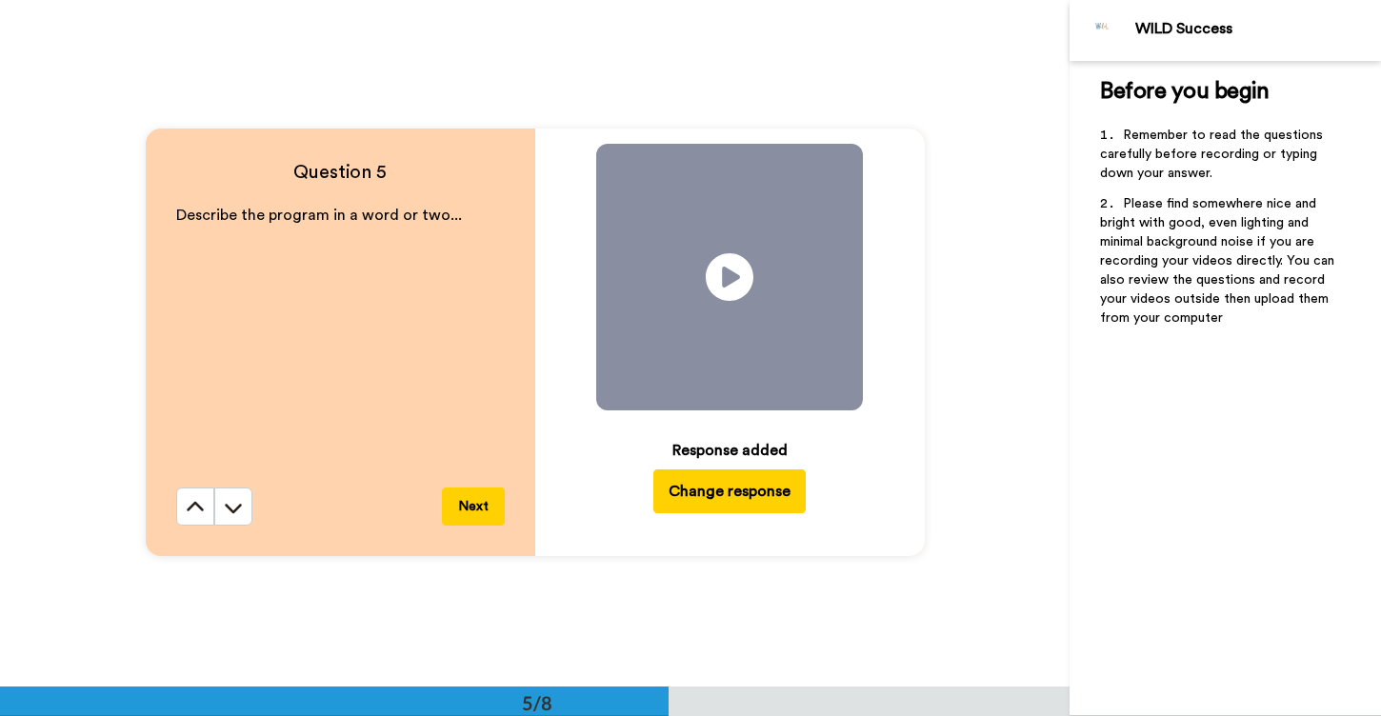
scroll to position [3436, 0]
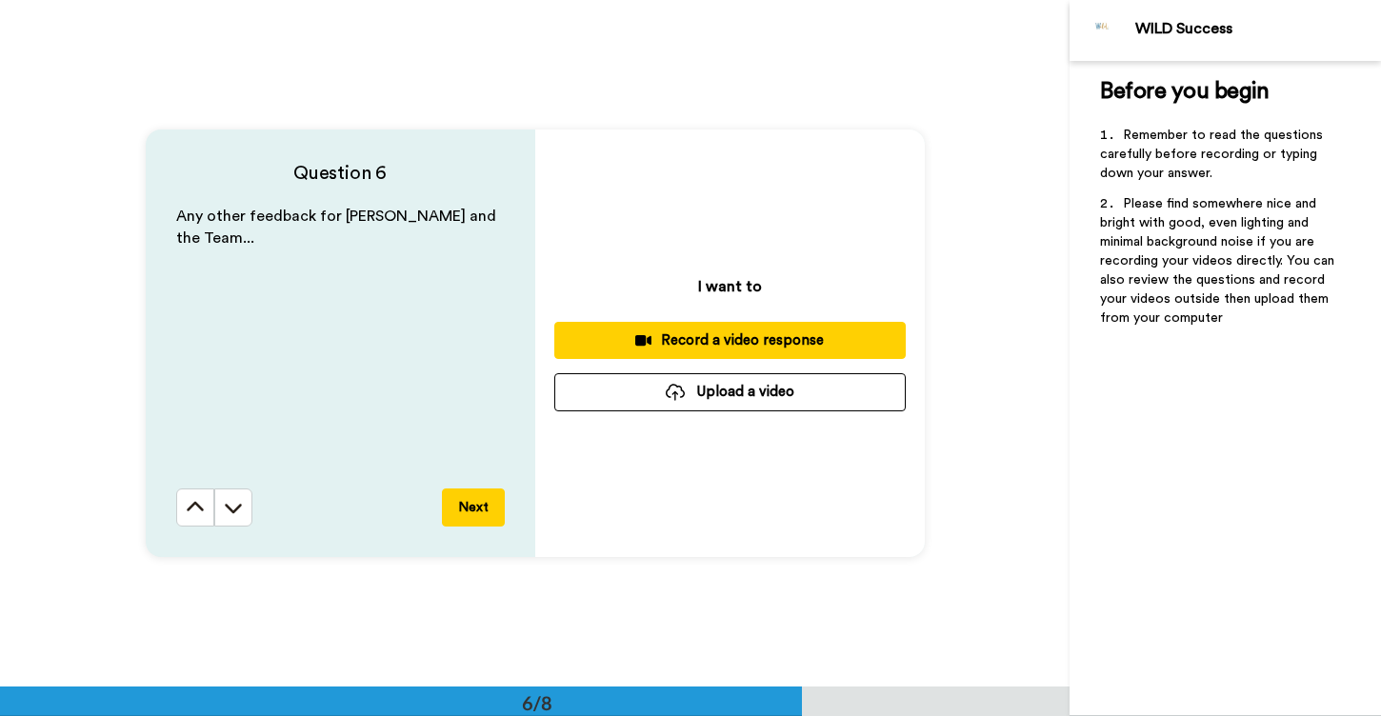
click at [657, 343] on div "Record a video response" at bounding box center [730, 341] width 321 height 20
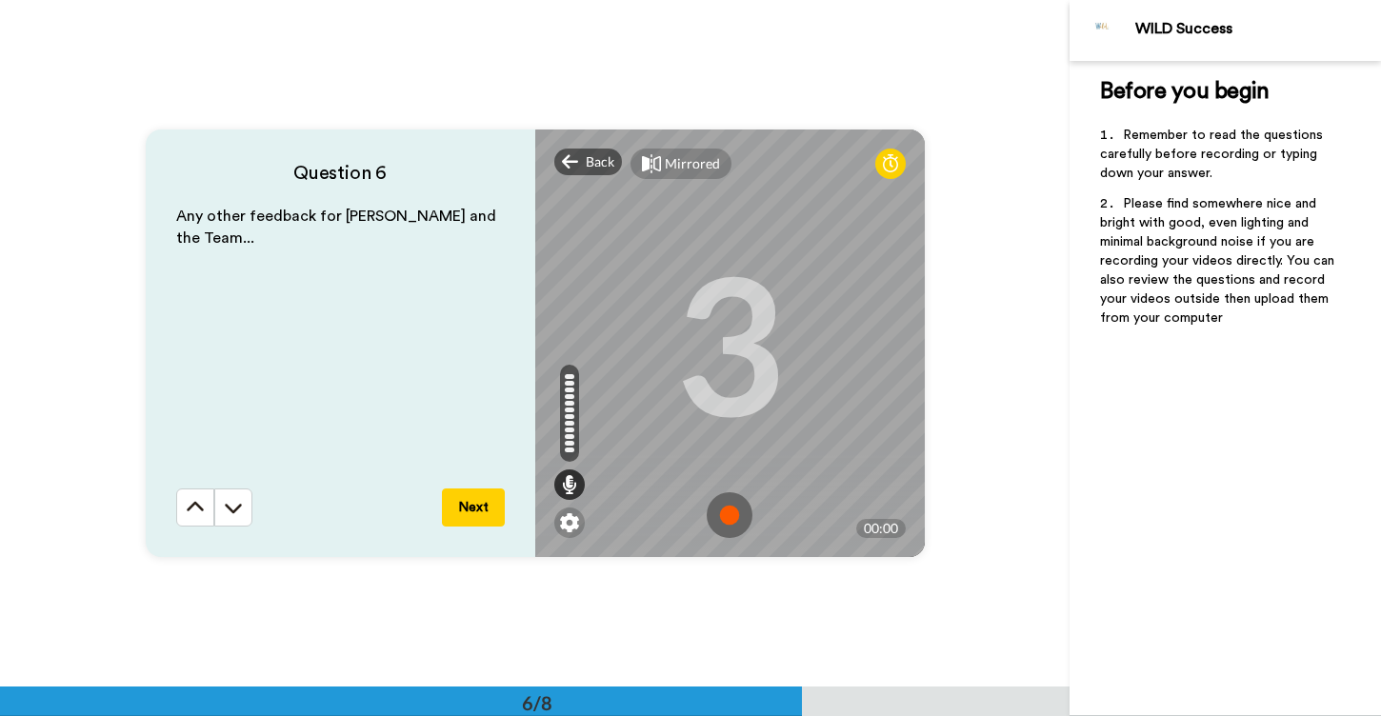
click at [732, 516] on img at bounding box center [730, 516] width 46 height 46
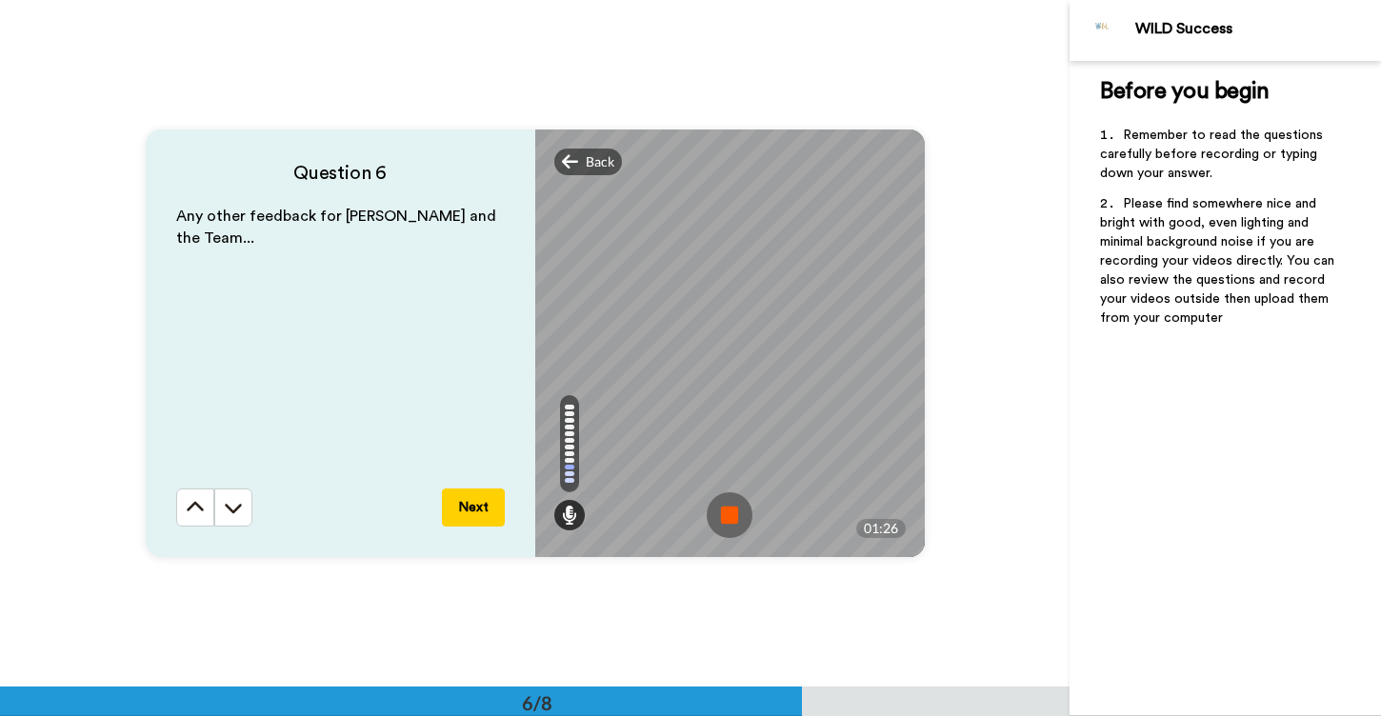
click at [473, 511] on button "Next" at bounding box center [473, 508] width 63 height 38
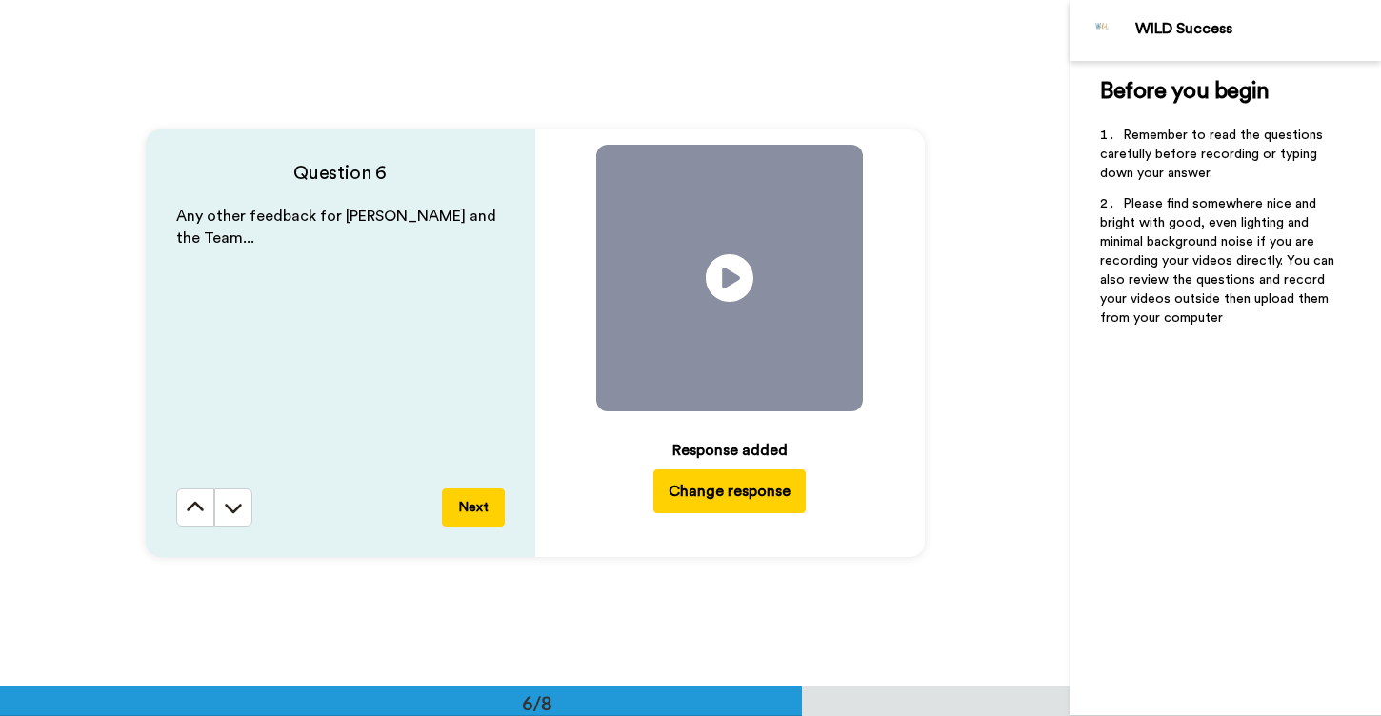
scroll to position [4123, 0]
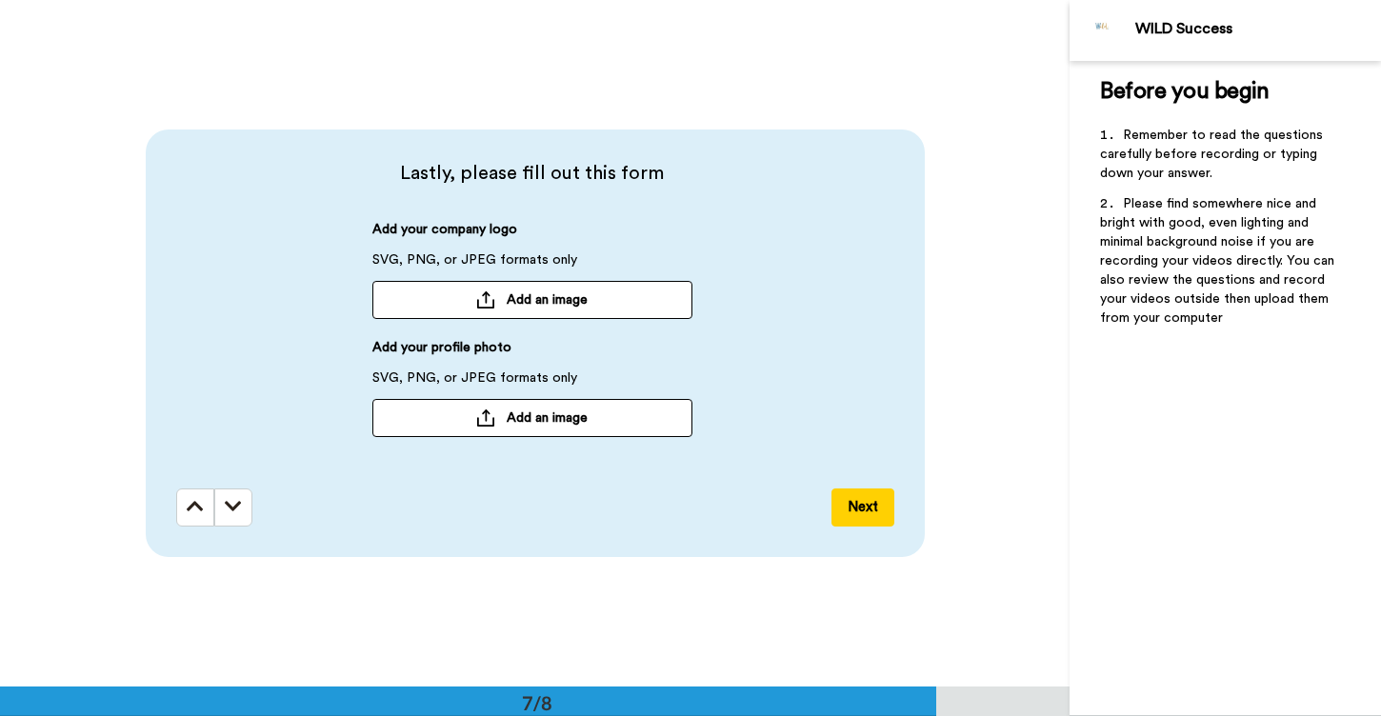
click at [577, 295] on span "Add an image" at bounding box center [547, 300] width 81 height 19
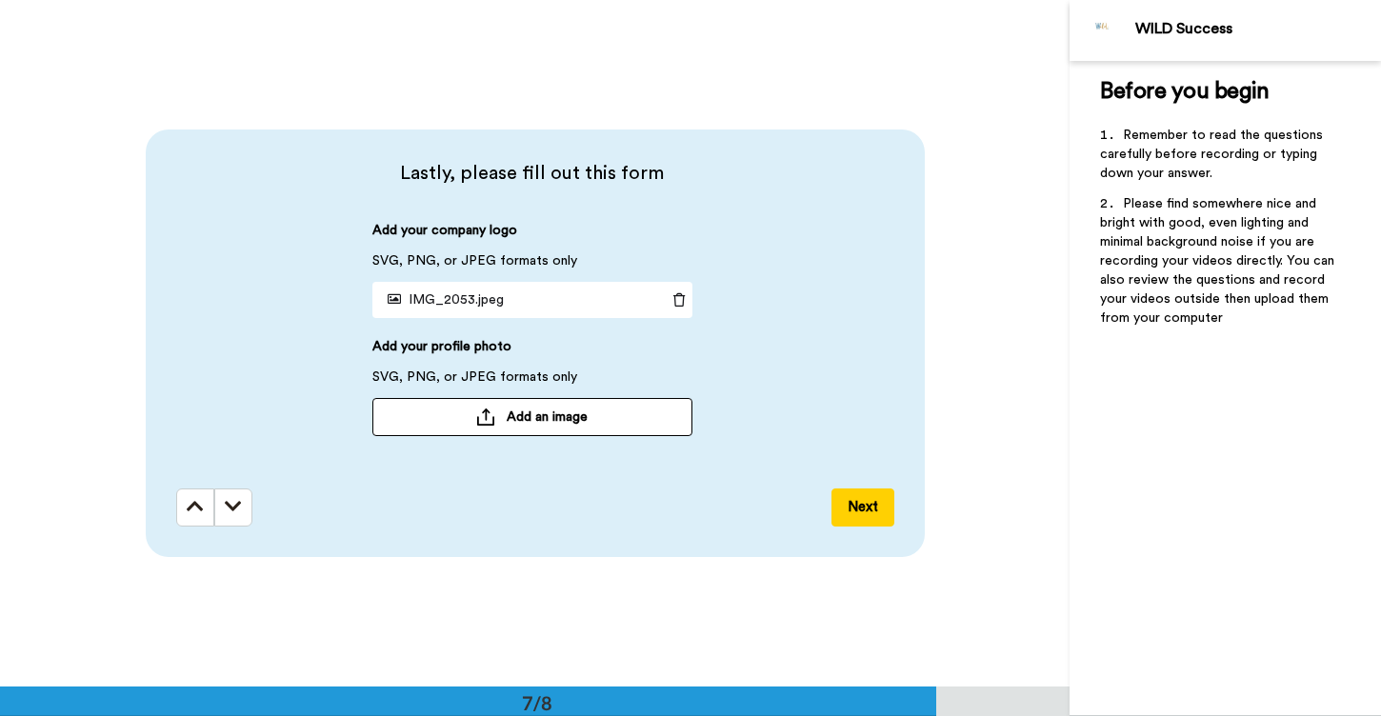
click at [567, 417] on span "Add an image" at bounding box center [547, 417] width 81 height 19
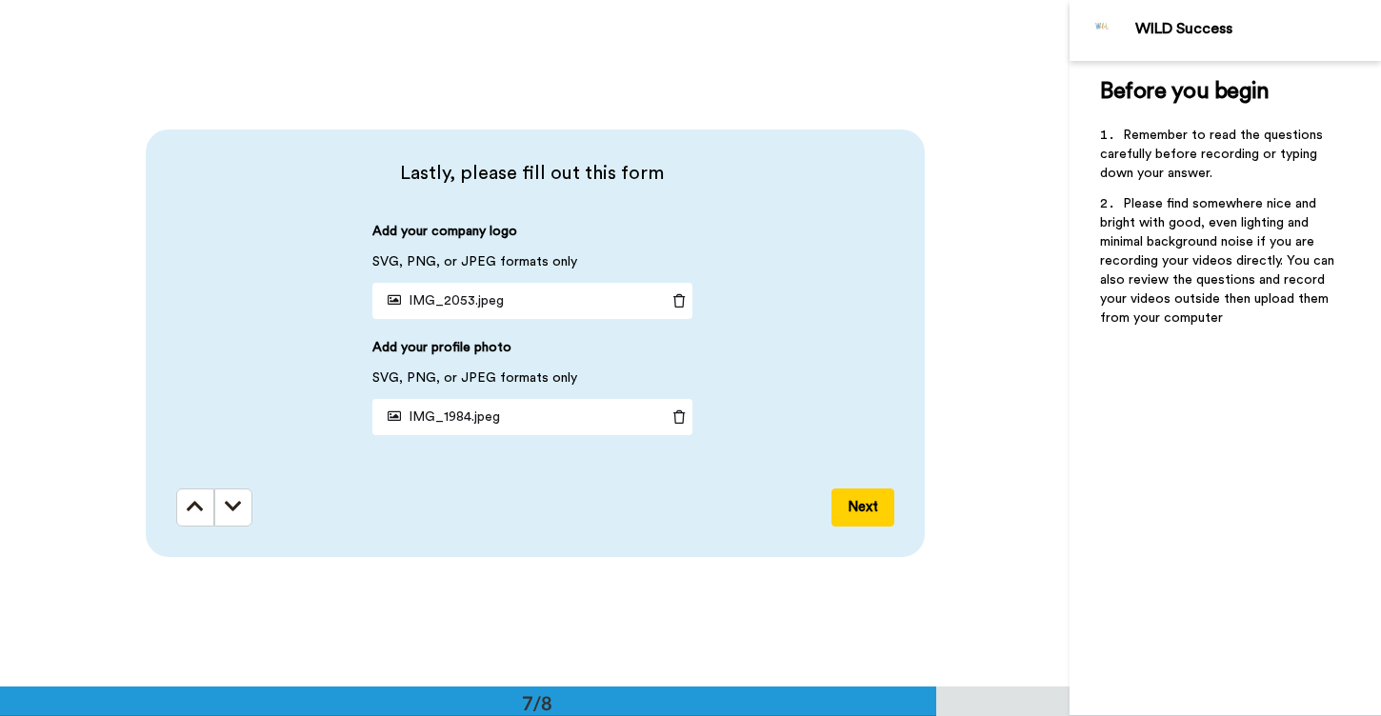
click at [864, 507] on button "Next" at bounding box center [863, 508] width 63 height 38
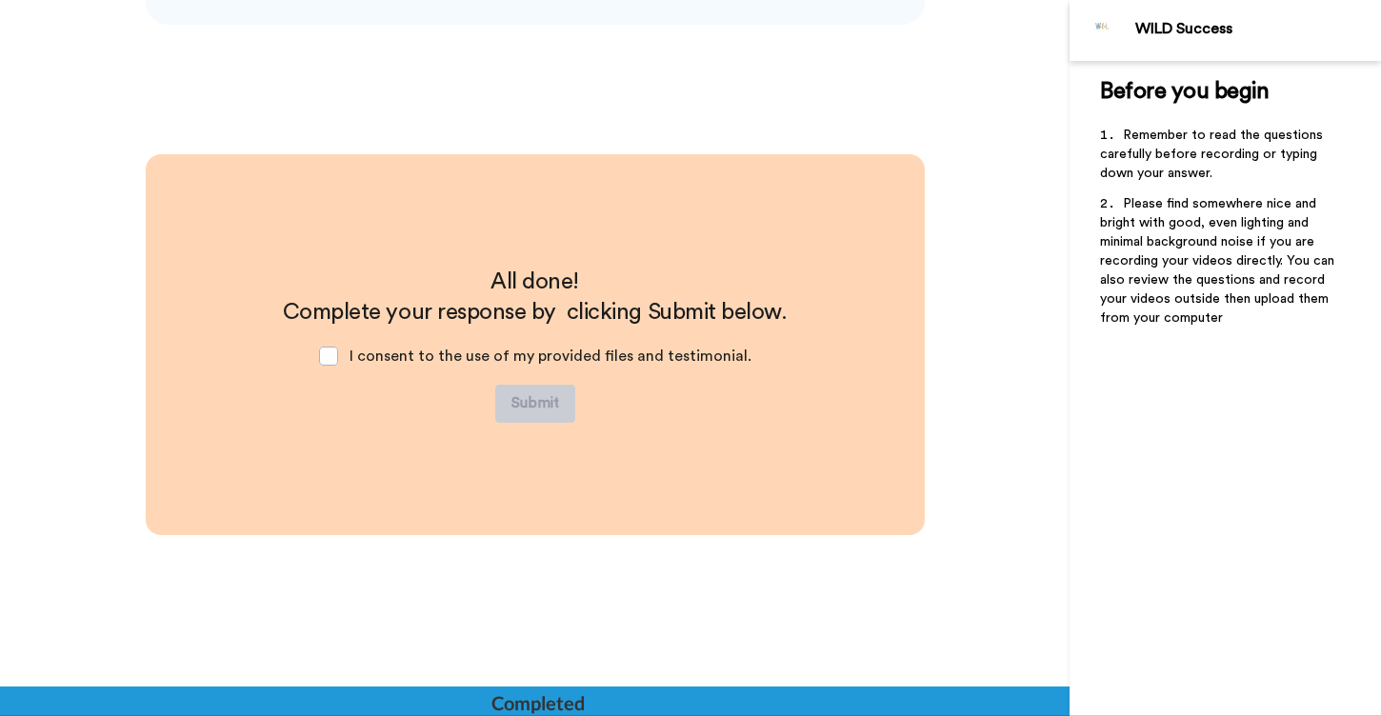
scroll to position [4658, 0]
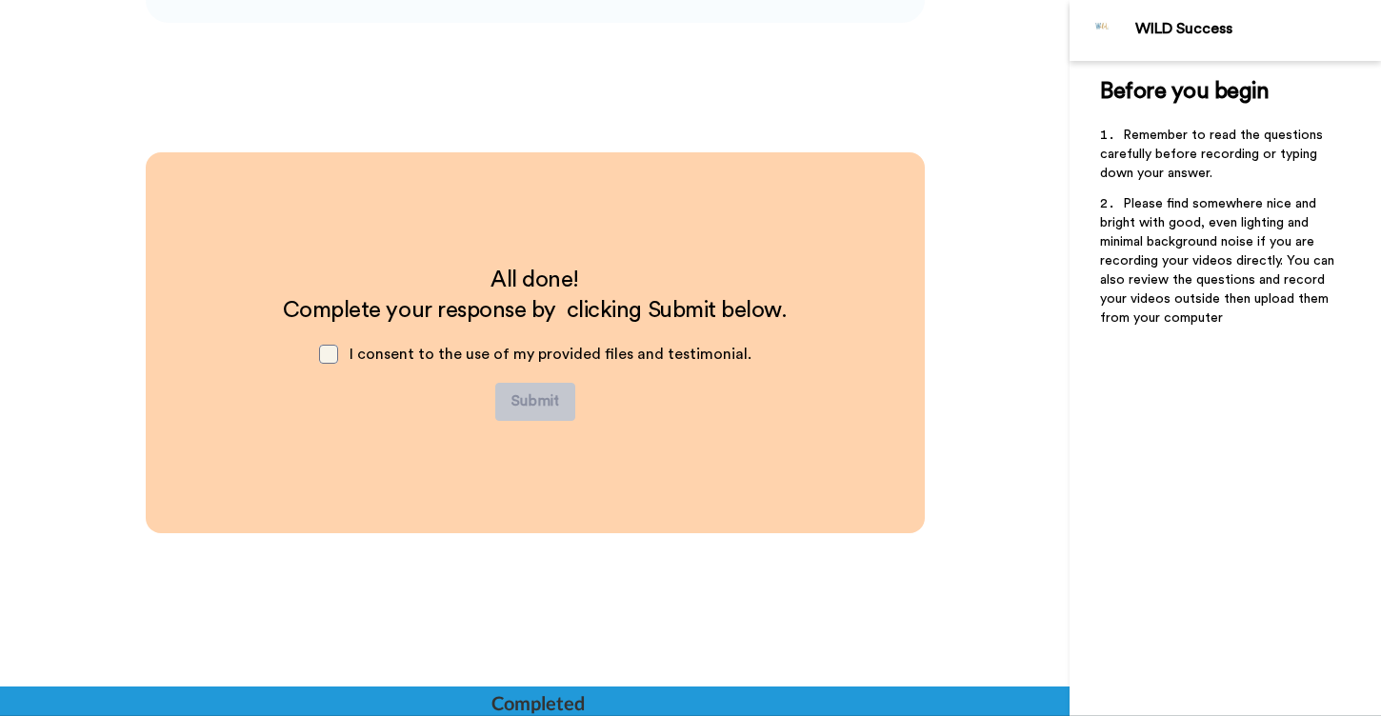
click at [338, 351] on span at bounding box center [328, 354] width 19 height 19
click at [533, 401] on button "Submit" at bounding box center [535, 402] width 80 height 38
